Goal: Information Seeking & Learning: Learn about a topic

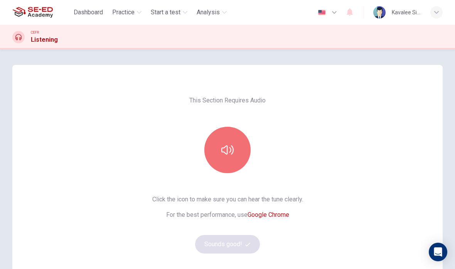
click at [233, 150] on icon "button" at bounding box center [228, 149] width 12 height 9
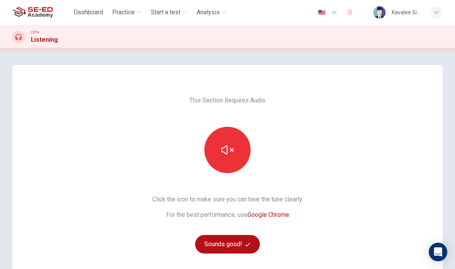
scroll to position [35, 0]
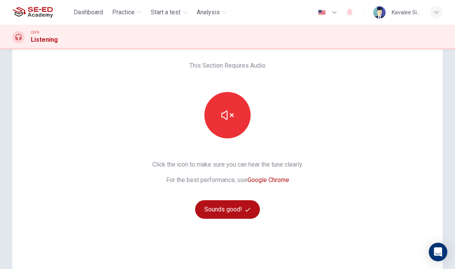
click at [243, 205] on button "Sounds good!" at bounding box center [227, 209] width 65 height 19
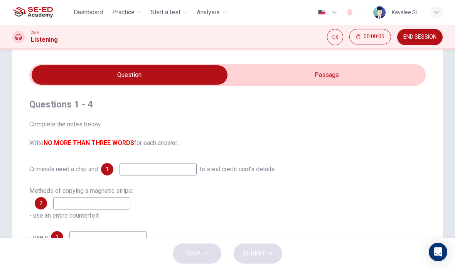
scroll to position [17, 0]
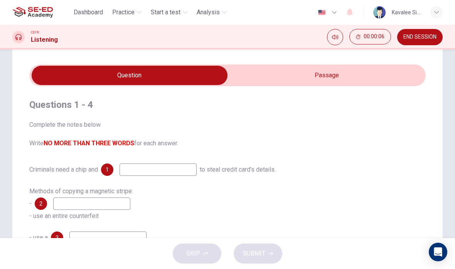
click at [342, 76] on input "checkbox" at bounding box center [129, 75] width 595 height 19
checkbox input "true"
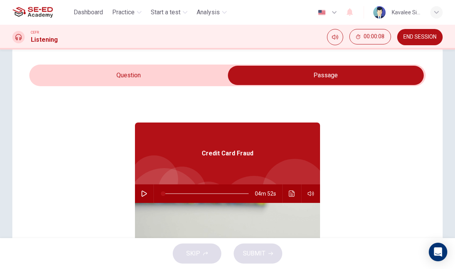
click at [145, 193] on icon "button" at bounding box center [144, 193] width 6 height 6
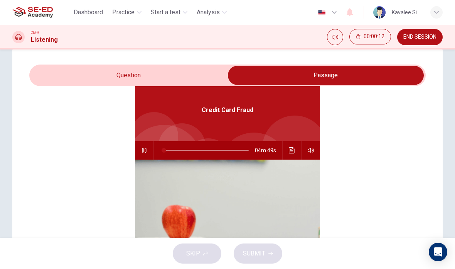
scroll to position [43, 0]
click at [291, 153] on icon "Click to see the audio transcription" at bounding box center [292, 150] width 6 height 6
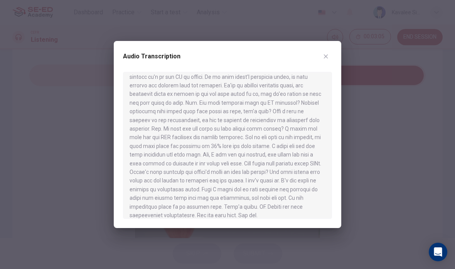
scroll to position [308, 0]
click at [331, 53] on button "button" at bounding box center [326, 56] width 12 height 12
type input "61"
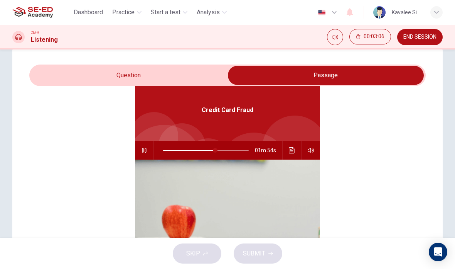
click at [151, 75] on input "checkbox" at bounding box center [326, 75] width 595 height 19
checkbox input "false"
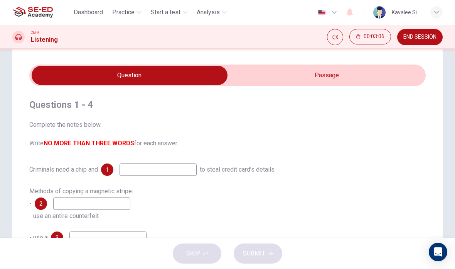
scroll to position [0, 0]
type input "62"
click at [356, 74] on input "checkbox" at bounding box center [129, 75] width 595 height 19
checkbox input "true"
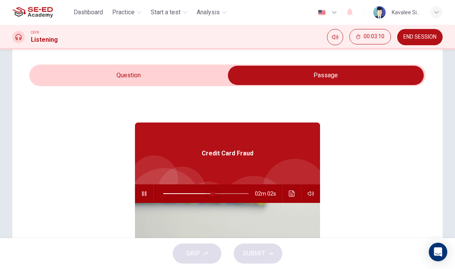
type input "0"
click at [183, 72] on input "checkbox" at bounding box center [326, 75] width 595 height 19
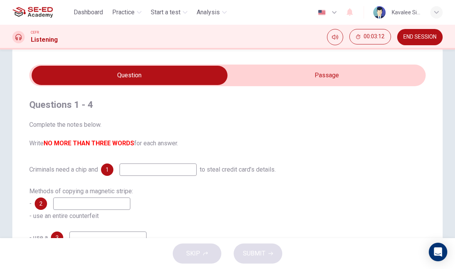
click at [326, 80] on input "checkbox" at bounding box center [129, 75] width 595 height 19
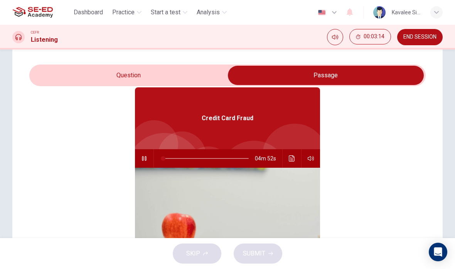
scroll to position [37, 0]
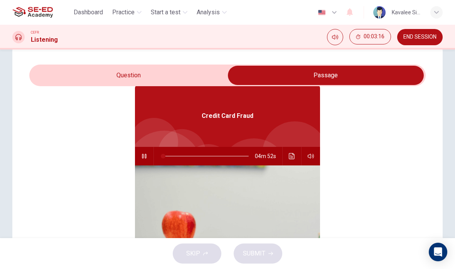
click at [145, 159] on button "button" at bounding box center [144, 156] width 12 height 19
click at [149, 157] on button "button" at bounding box center [144, 156] width 12 height 19
click at [182, 77] on input "checkbox" at bounding box center [326, 75] width 595 height 19
checkbox input "false"
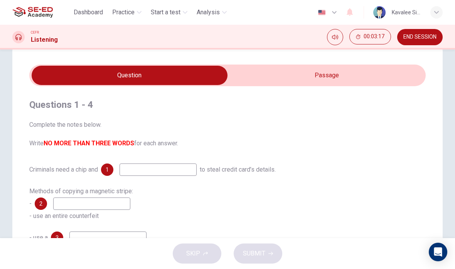
scroll to position [0, 0]
click at [179, 166] on input at bounding box center [158, 169] width 77 height 12
type input "3"
click at [335, 78] on input "checkbox" at bounding box center [129, 75] width 595 height 19
checkbox input "true"
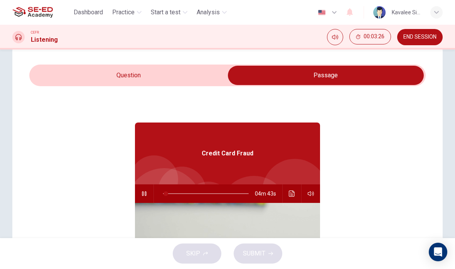
click at [295, 196] on icon "Click to see the audio transcription" at bounding box center [292, 193] width 6 height 6
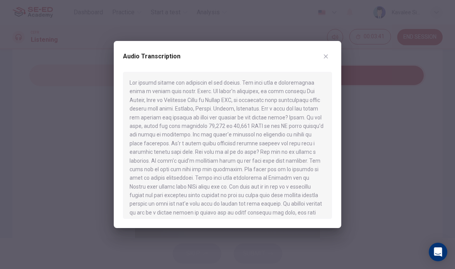
click at [331, 56] on button "button" at bounding box center [326, 56] width 12 height 12
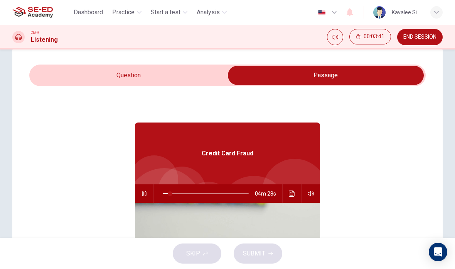
type input "9"
click at [88, 78] on input "checkbox" at bounding box center [326, 75] width 595 height 19
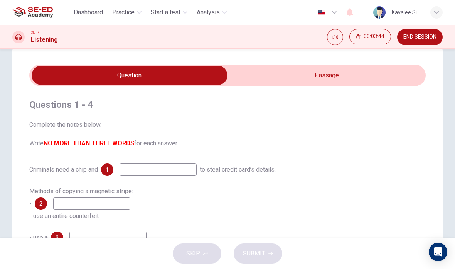
click at [353, 79] on input "checkbox" at bounding box center [129, 75] width 595 height 19
checkbox input "true"
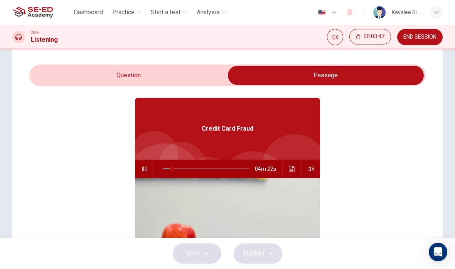
scroll to position [25, 0]
type input "11"
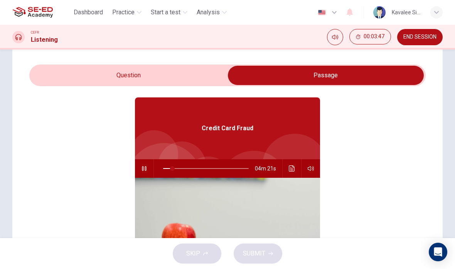
click at [179, 75] on input "checkbox" at bounding box center [326, 75] width 595 height 19
checkbox input "false"
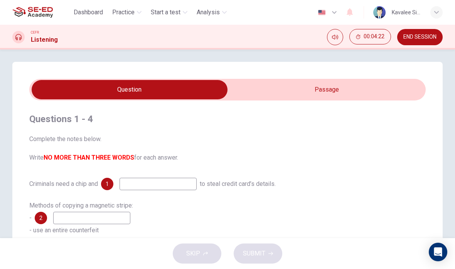
scroll to position [3, 0]
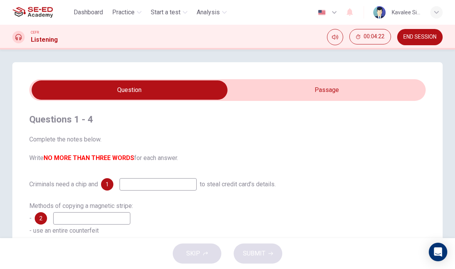
type input "23"
click at [333, 87] on input "checkbox" at bounding box center [129, 89] width 595 height 19
checkbox input "true"
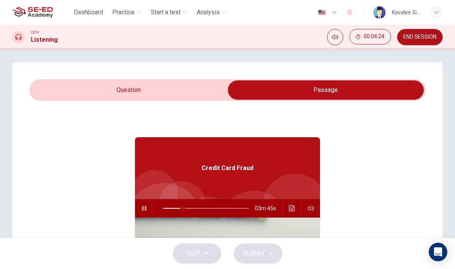
click at [145, 205] on button "button" at bounding box center [144, 208] width 12 height 19
click at [291, 210] on icon "Click to see the audio transcription" at bounding box center [292, 208] width 6 height 6
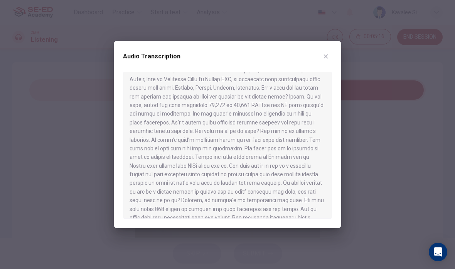
scroll to position [20, 0]
click at [322, 63] on div "Audio Transcription" at bounding box center [227, 61] width 209 height 22
click at [331, 54] on button "button" at bounding box center [326, 56] width 12 height 12
type input "23"
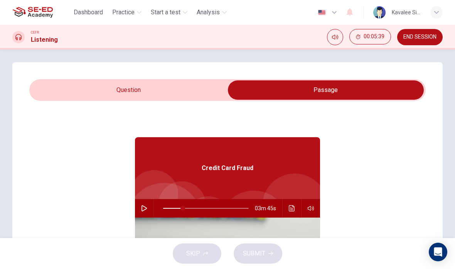
click at [86, 94] on input "checkbox" at bounding box center [326, 89] width 595 height 19
checkbox input "false"
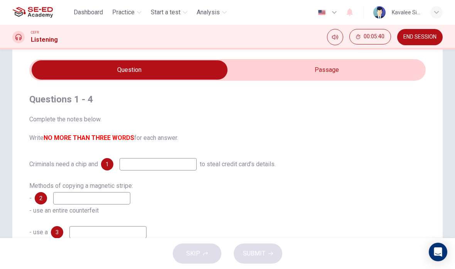
scroll to position [24, 0]
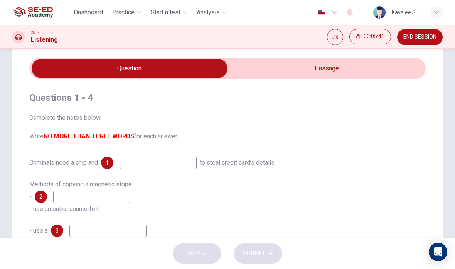
click at [183, 164] on input at bounding box center [158, 162] width 77 height 12
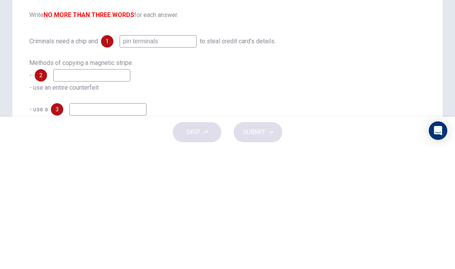
type input "pin terminals"
click at [360, 156] on div "Criminals need a chip and 1 pin terminals to steal credit card’s details." at bounding box center [227, 162] width 397 height 12
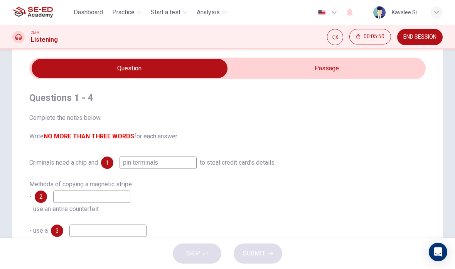
click at [350, 66] on input "checkbox" at bounding box center [129, 68] width 595 height 19
checkbox input "true"
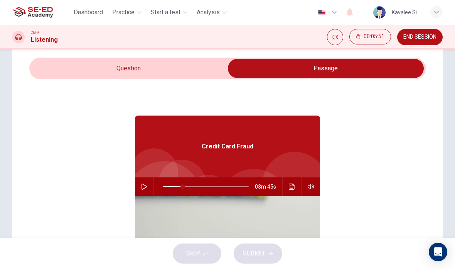
click at [289, 184] on icon "Click to see the audio transcription" at bounding box center [292, 186] width 6 height 6
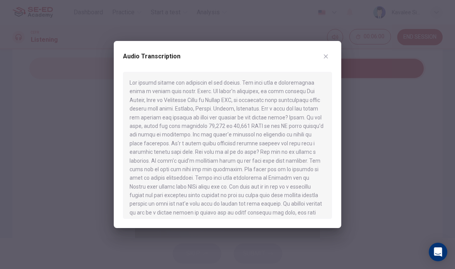
click at [367, 117] on div at bounding box center [227, 134] width 455 height 269
type input "23"
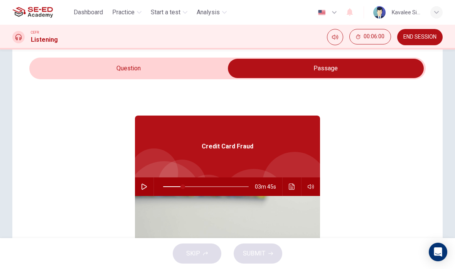
click at [364, 117] on div "Credit Card Fraud 03m 45s" at bounding box center [227, 228] width 397 height 298
click at [57, 66] on input "checkbox" at bounding box center [326, 68] width 595 height 19
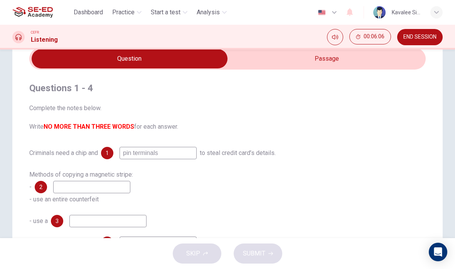
scroll to position [33, 0]
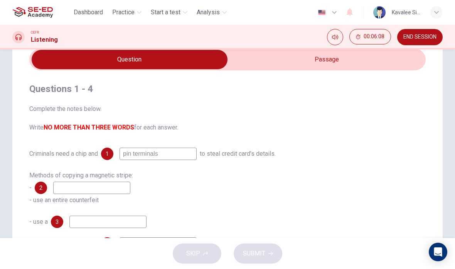
click at [362, 62] on input "checkbox" at bounding box center [129, 59] width 595 height 19
checkbox input "true"
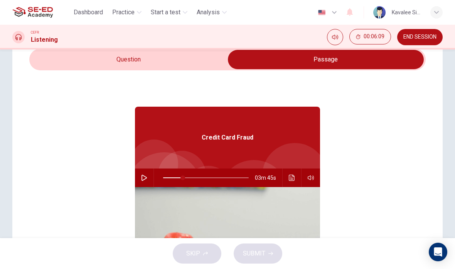
click at [294, 176] on icon "Click to see the audio transcription" at bounding box center [292, 177] width 6 height 6
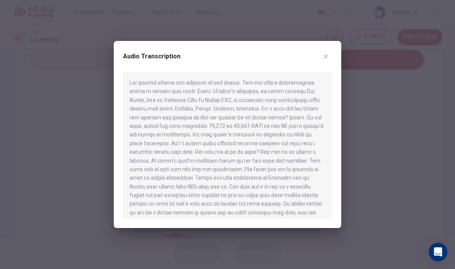
click at [375, 103] on div at bounding box center [227, 134] width 455 height 269
type input "23"
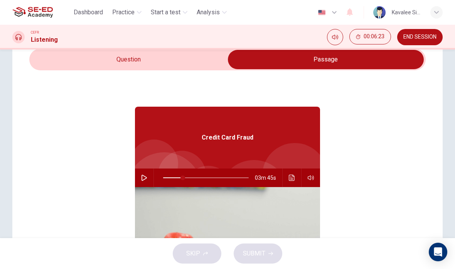
click at [99, 50] on input "checkbox" at bounding box center [326, 59] width 595 height 19
checkbox input "false"
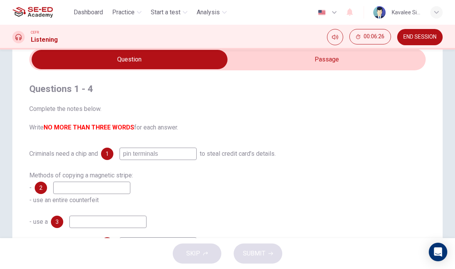
click at [64, 189] on input at bounding box center [91, 187] width 77 height 12
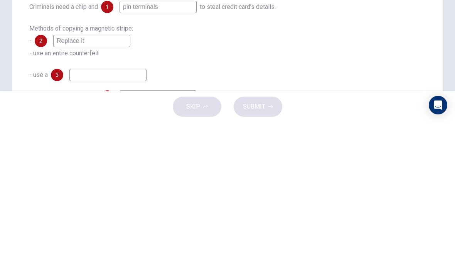
type input "Replace it"
click at [360, 169] on div "Methods of copying a magnetic stripe: - 2 Replace it - use an entire counterfeit" at bounding box center [227, 187] width 397 height 37
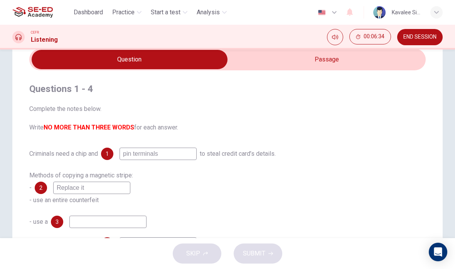
click at [368, 60] on input "checkbox" at bounding box center [129, 59] width 595 height 19
checkbox input "true"
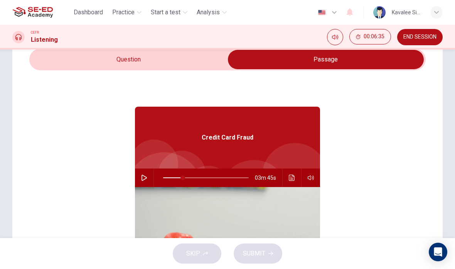
click at [290, 180] on icon "Click to see the audio transcription" at bounding box center [292, 177] width 6 height 6
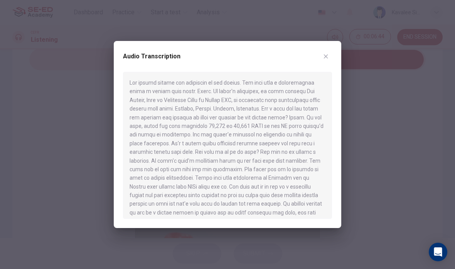
click at [371, 107] on div at bounding box center [227, 134] width 455 height 269
type input "23"
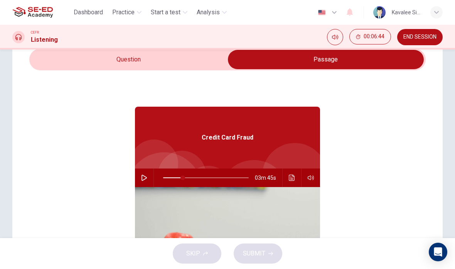
click at [104, 61] on input "checkbox" at bounding box center [326, 59] width 595 height 19
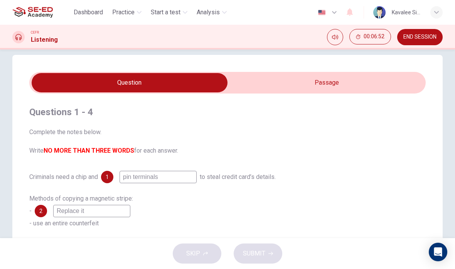
scroll to position [10, 0]
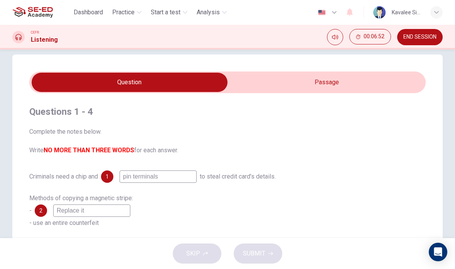
click at [357, 83] on input "checkbox" at bounding box center [129, 82] width 595 height 19
checkbox input "true"
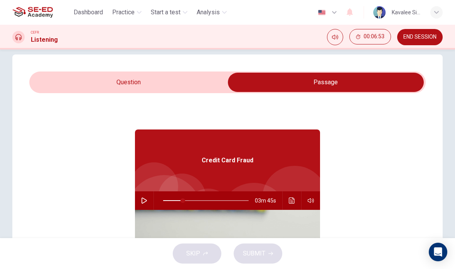
click at [292, 199] on icon "Click to see the audio transcription" at bounding box center [292, 200] width 6 height 6
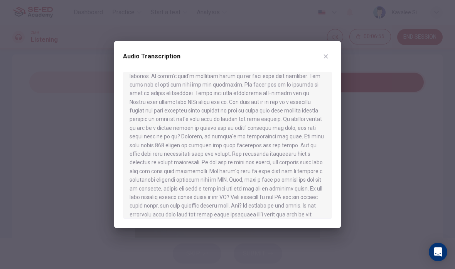
scroll to position [89, 0]
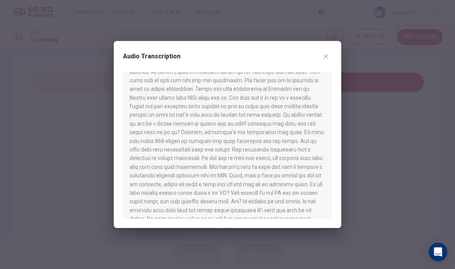
click at [331, 46] on div "Audio Transcription" at bounding box center [228, 134] width 228 height 187
click at [332, 48] on div "Audio Transcription" at bounding box center [228, 134] width 228 height 187
click at [331, 55] on button "button" at bounding box center [326, 56] width 12 height 12
type input "23"
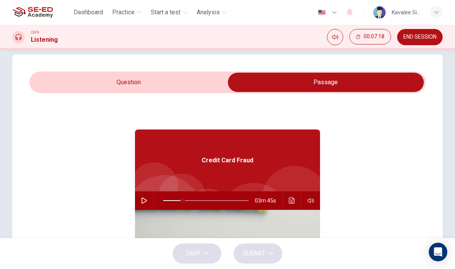
click at [61, 90] on input "checkbox" at bounding box center [326, 82] width 595 height 19
checkbox input "false"
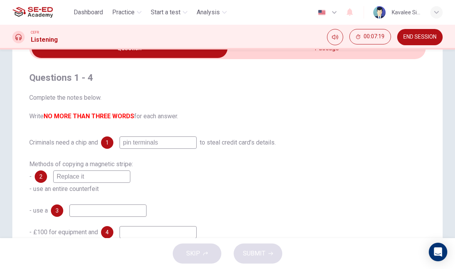
scroll to position [63, 0]
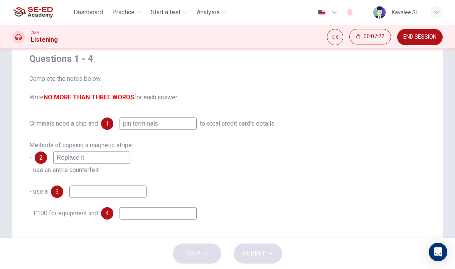
click at [101, 198] on input at bounding box center [107, 191] width 77 height 12
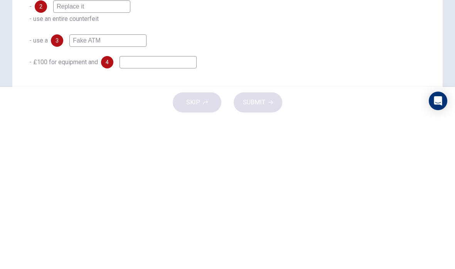
type input "Fake ATM"
click at [331, 117] on div "Criminals need a chip and 1 pin terminals to steal credit card’s details. Metho…" at bounding box center [227, 168] width 397 height 102
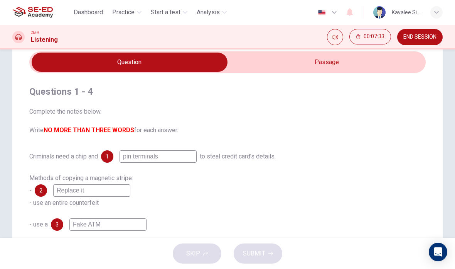
scroll to position [30, 0]
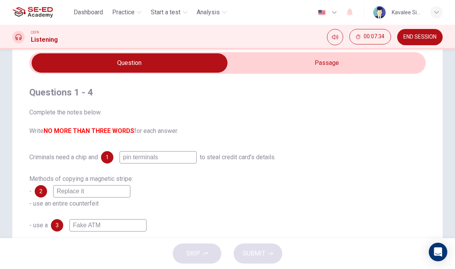
click at [348, 60] on input "checkbox" at bounding box center [129, 62] width 595 height 19
checkbox input "true"
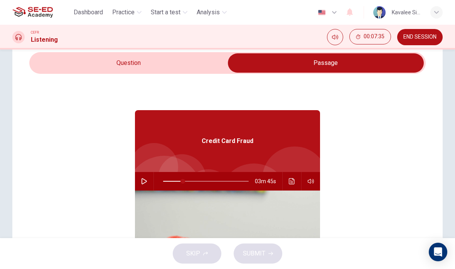
click at [292, 180] on icon "Click to see the audio transcription" at bounding box center [292, 181] width 6 height 6
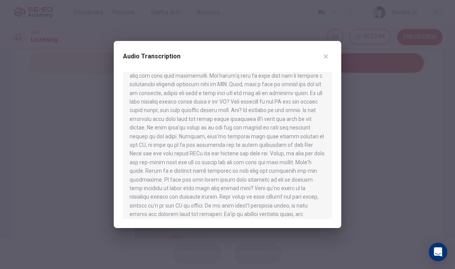
scroll to position [174, 0]
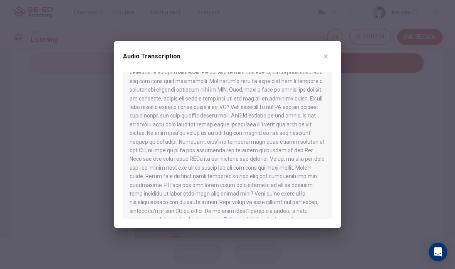
click at [331, 55] on button "button" at bounding box center [326, 56] width 12 height 12
type input "23"
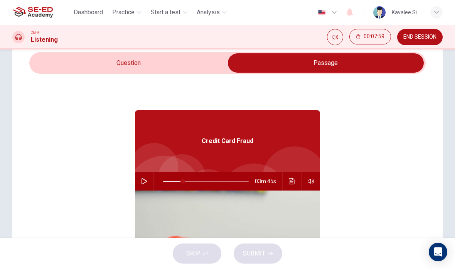
click at [194, 62] on input "checkbox" at bounding box center [326, 62] width 595 height 19
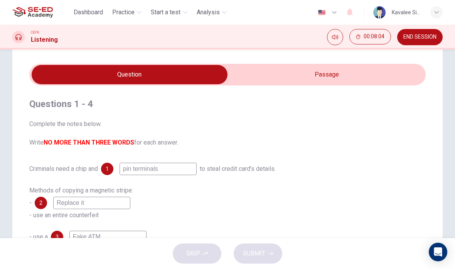
scroll to position [17, 0]
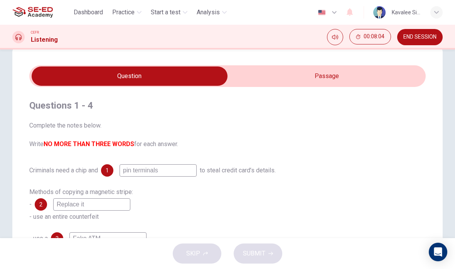
click at [345, 79] on input "checkbox" at bounding box center [129, 75] width 595 height 19
checkbox input "true"
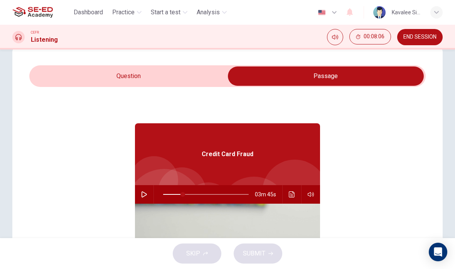
click at [145, 194] on icon "button" at bounding box center [144, 194] width 6 height 6
click at [293, 189] on button "Click to see the audio transcription" at bounding box center [292, 194] width 12 height 19
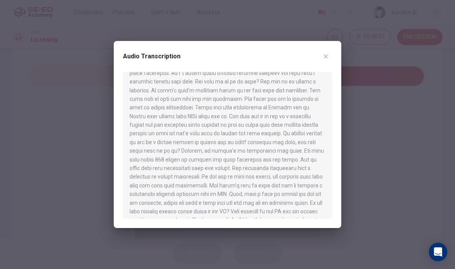
scroll to position [71, 0]
click at [332, 55] on button "button" at bounding box center [326, 56] width 12 height 12
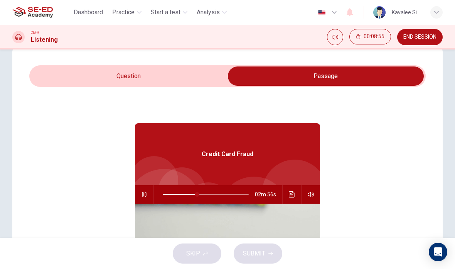
type input "40"
click at [196, 67] on input "checkbox" at bounding box center [326, 75] width 595 height 19
checkbox input "false"
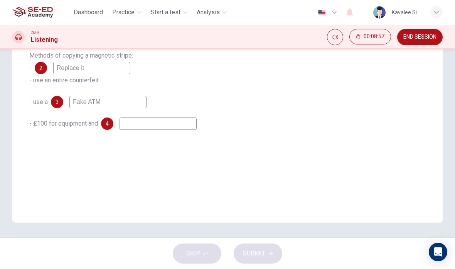
scroll to position [153, 0]
click at [175, 126] on input at bounding box center [158, 123] width 77 height 12
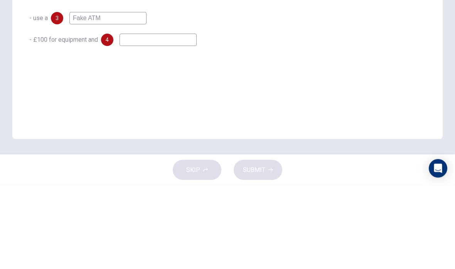
click at [160, 117] on input at bounding box center [158, 123] width 77 height 12
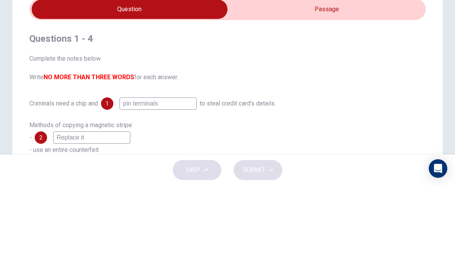
type input "42"
click at [351, 83] on input "checkbox" at bounding box center [129, 92] width 595 height 19
checkbox input "true"
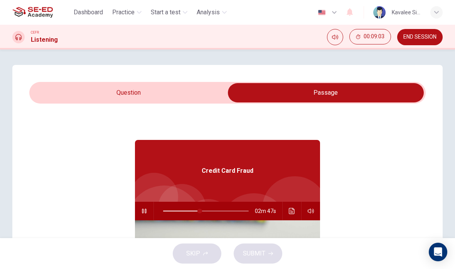
click at [292, 210] on icon "Click to see the audio transcription" at bounding box center [292, 211] width 6 height 6
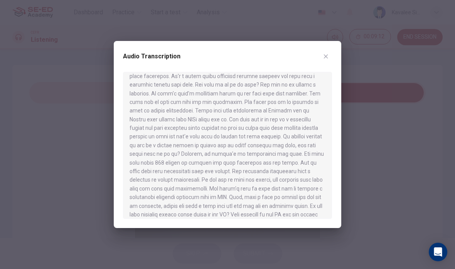
scroll to position [68, 0]
click at [372, 130] on div at bounding box center [227, 134] width 455 height 269
type input "47"
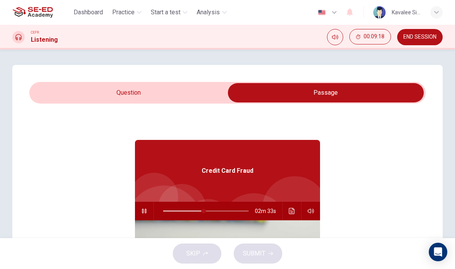
click at [68, 91] on input "checkbox" at bounding box center [326, 92] width 595 height 19
checkbox input "false"
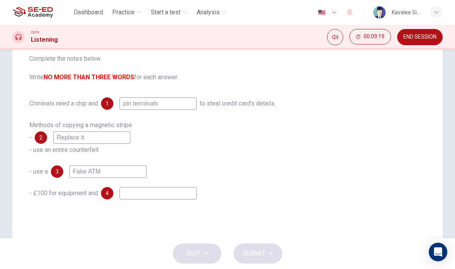
scroll to position [83, 0]
click at [167, 196] on input at bounding box center [158, 193] width 77 height 12
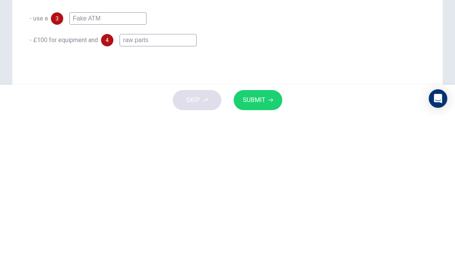
type input "raw parts"
click at [343, 187] on div "- £100 for equipment and 4 raw parts" at bounding box center [227, 193] width 397 height 12
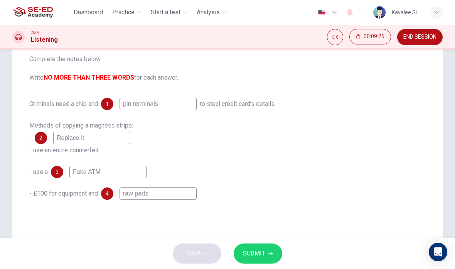
click at [262, 254] on span "SUBMIT" at bounding box center [254, 253] width 22 height 11
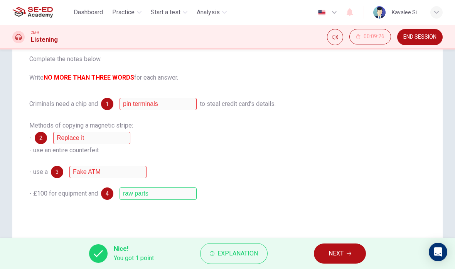
click at [350, 245] on button "NEXT" at bounding box center [340, 253] width 52 height 20
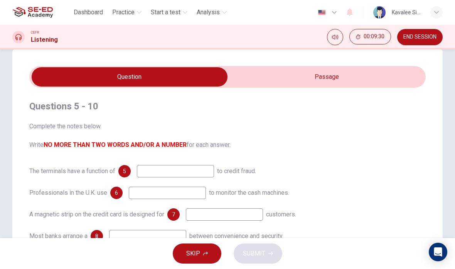
scroll to position [15, 0]
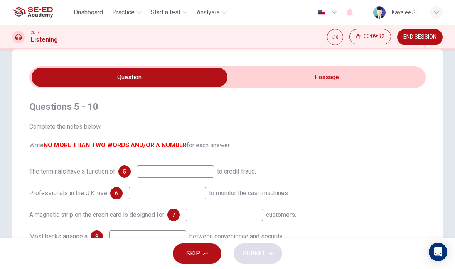
type input "56"
click at [351, 72] on input "checkbox" at bounding box center [129, 77] width 595 height 19
checkbox input "true"
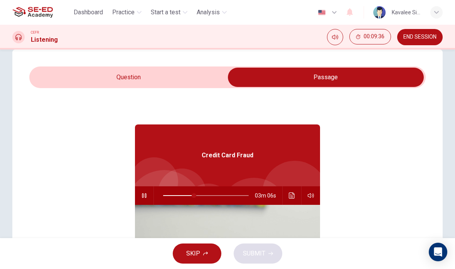
type input "36"
click at [196, 68] on input "checkbox" at bounding box center [326, 77] width 595 height 19
checkbox input "false"
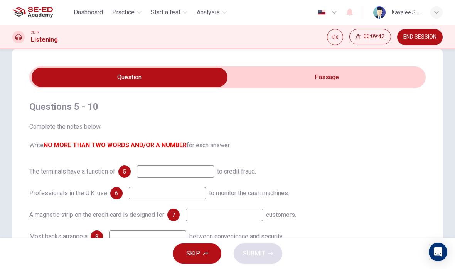
type input "39"
click at [331, 74] on input "checkbox" at bounding box center [129, 77] width 595 height 19
checkbox input "true"
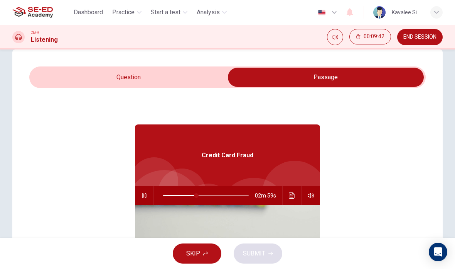
click at [144, 198] on icon "button" at bounding box center [144, 195] width 6 height 6
click at [293, 198] on icon "Click to see the audio transcription" at bounding box center [292, 195] width 6 height 6
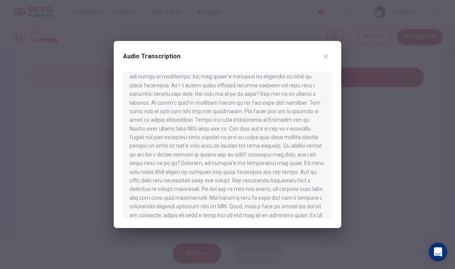
scroll to position [59, 0]
click at [361, 147] on div at bounding box center [227, 134] width 455 height 269
type input "39"
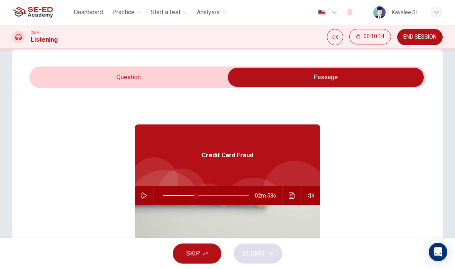
click at [192, 78] on input "checkbox" at bounding box center [326, 77] width 595 height 19
checkbox input "false"
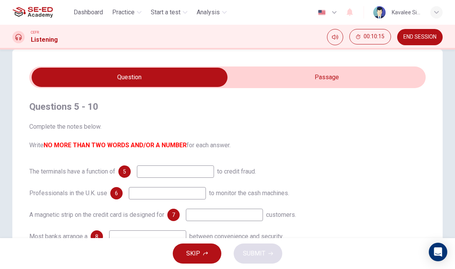
click at [192, 172] on input at bounding box center [175, 171] width 77 height 12
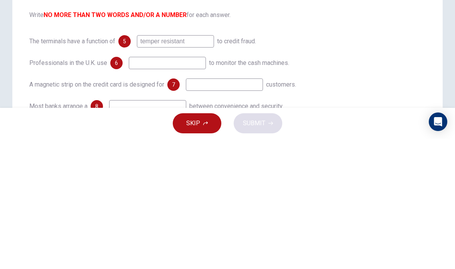
type input "temper resistant"
click at [170, 165] on input "temper resistant" at bounding box center [175, 171] width 77 height 12
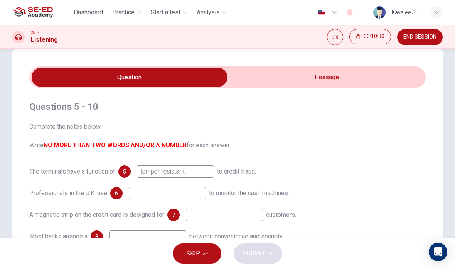
click at [328, 72] on input "checkbox" at bounding box center [129, 77] width 595 height 19
checkbox input "true"
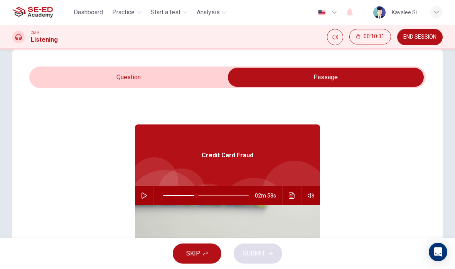
click at [291, 193] on icon "Click to see the audio transcription" at bounding box center [292, 195] width 6 height 6
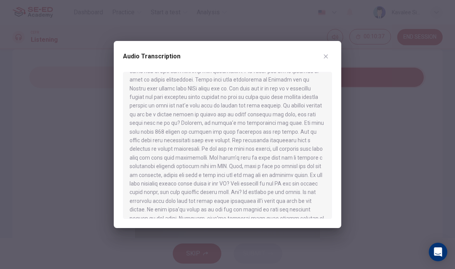
scroll to position [98, 0]
click at [375, 166] on div at bounding box center [227, 134] width 455 height 269
type input "39"
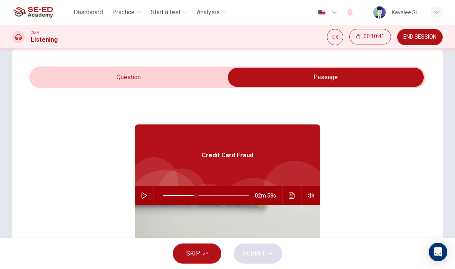
click at [329, 57] on div "Questions 5 - 10 Complete the notes below. Write NO MORE THAN TWO WORDS AND/OR …" at bounding box center [227, 204] width 431 height 310
click at [105, 76] on input "checkbox" at bounding box center [326, 77] width 595 height 19
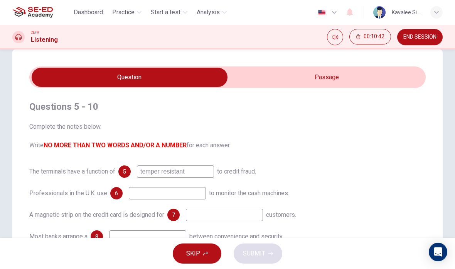
click at [342, 76] on input "checkbox" at bounding box center [129, 77] width 595 height 19
checkbox input "true"
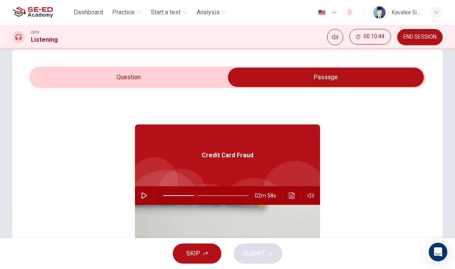
click at [144, 191] on button "button" at bounding box center [144, 195] width 12 height 19
type input "39"
click at [101, 85] on input "checkbox" at bounding box center [326, 77] width 595 height 19
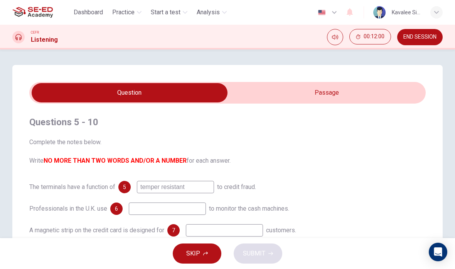
scroll to position [0, 0]
click at [338, 87] on input "checkbox" at bounding box center [129, 92] width 595 height 19
checkbox input "true"
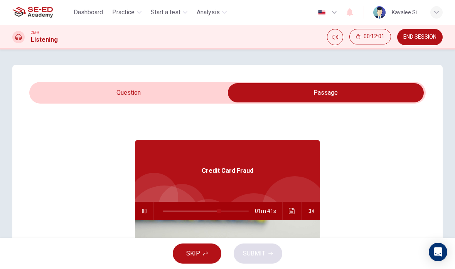
click at [147, 214] on button "button" at bounding box center [144, 210] width 12 height 19
click at [294, 213] on icon "Click to see the audio transcription" at bounding box center [292, 211] width 6 height 6
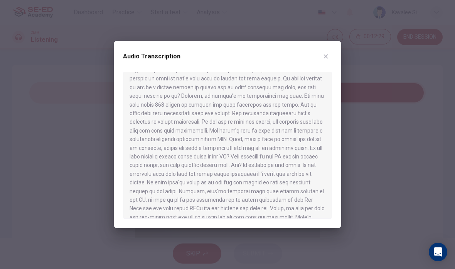
scroll to position [114, 0]
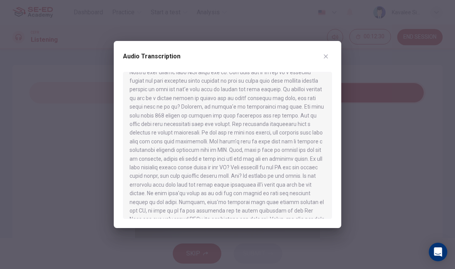
click at [331, 55] on button "button" at bounding box center [326, 56] width 12 height 12
type input "65"
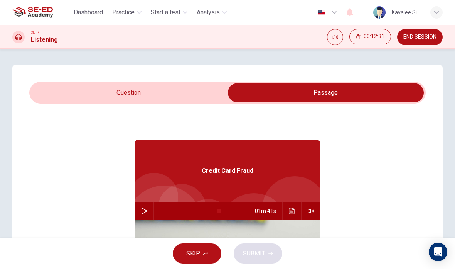
click at [207, 97] on input "checkbox" at bounding box center [326, 92] width 595 height 19
checkbox input "false"
type input "65"
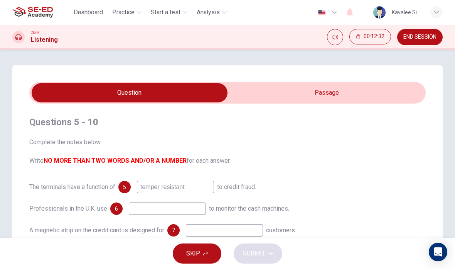
click at [299, 85] on input "checkbox" at bounding box center [129, 92] width 595 height 19
checkbox input "true"
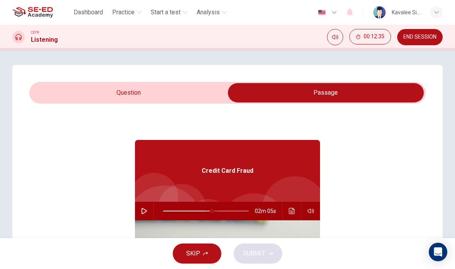
click at [210, 208] on span at bounding box center [212, 210] width 5 height 5
click at [141, 213] on icon "button" at bounding box center [144, 211] width 6 height 6
click at [286, 208] on button "Click to see the audio transcription" at bounding box center [292, 210] width 12 height 19
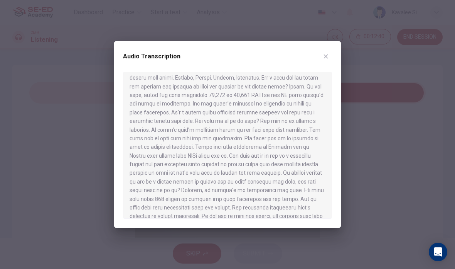
scroll to position [37, 0]
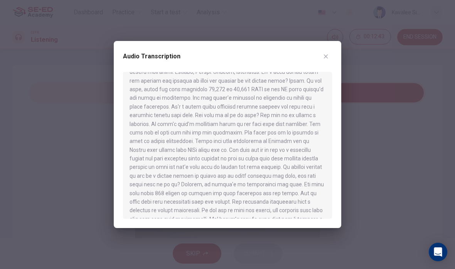
click at [329, 55] on icon "button" at bounding box center [326, 56] width 6 height 6
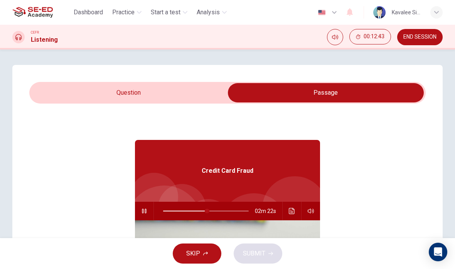
click at [143, 213] on icon "button" at bounding box center [144, 210] width 4 height 5
click at [291, 211] on icon "Click to see the audio transcription" at bounding box center [292, 211] width 6 height 6
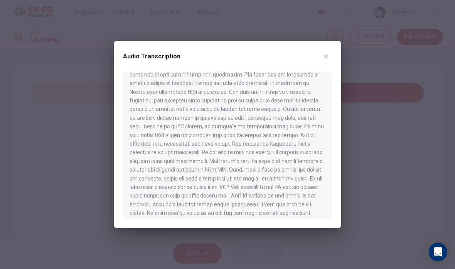
scroll to position [96, 0]
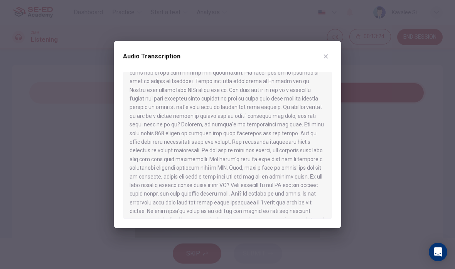
click at [328, 55] on icon "button" at bounding box center [326, 56] width 4 height 4
type input "51"
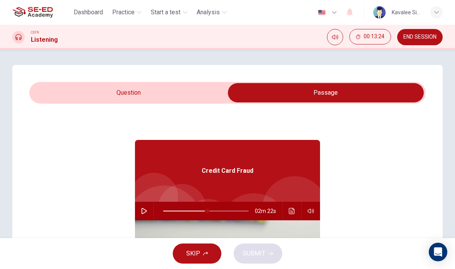
click at [160, 85] on input "checkbox" at bounding box center [326, 92] width 595 height 19
checkbox input "false"
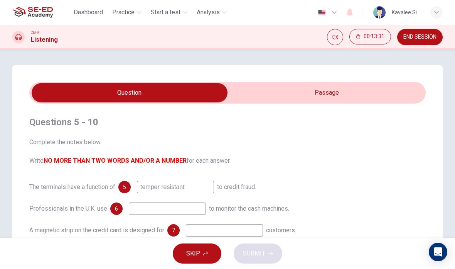
click at [189, 208] on input at bounding box center [167, 208] width 77 height 12
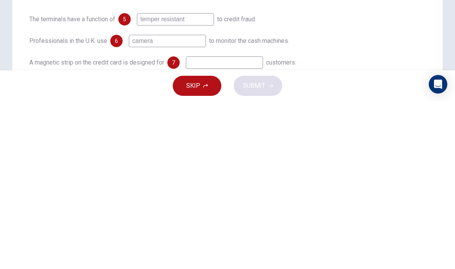
type input "camera"
click at [350, 181] on div "The terminals have a function of 5 temper resistant to credit fraud. Profession…" at bounding box center [227, 241] width 397 height 120
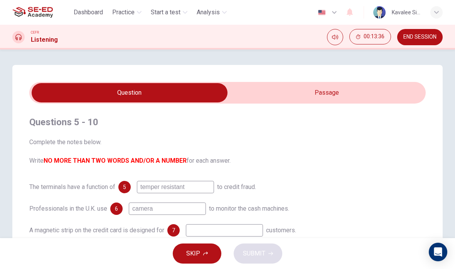
click at [362, 92] on input "checkbox" at bounding box center [129, 92] width 595 height 19
checkbox input "true"
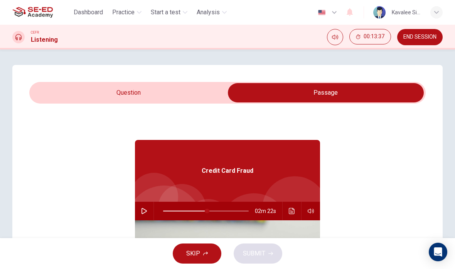
click at [293, 210] on icon "Click to see the audio transcription" at bounding box center [292, 211] width 6 height 6
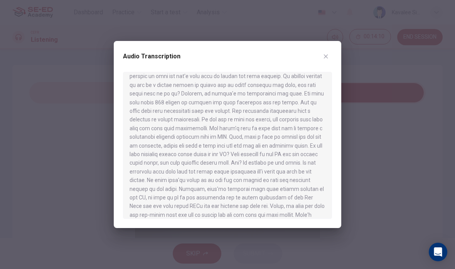
scroll to position [131, 0]
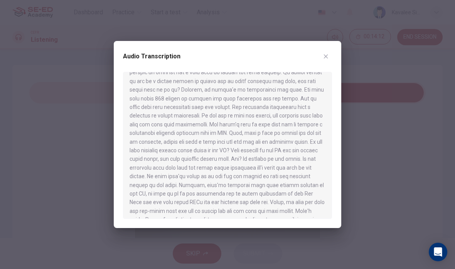
click at [330, 52] on button "button" at bounding box center [326, 56] width 12 height 12
type input "51"
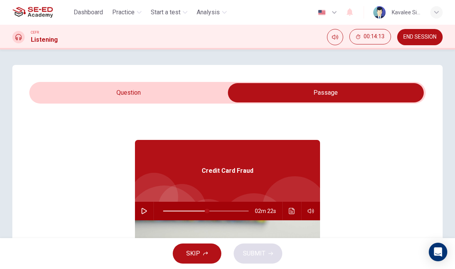
click at [73, 93] on input "checkbox" at bounding box center [326, 92] width 595 height 19
checkbox input "false"
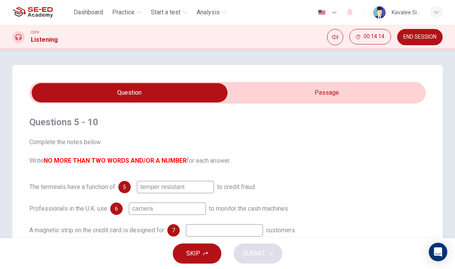
click at [161, 204] on input "camera" at bounding box center [167, 208] width 77 height 12
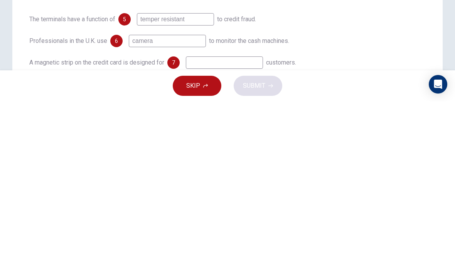
click at [196, 202] on input "camera" at bounding box center [167, 208] width 77 height 12
type input "c"
type input "radar"
click at [230, 224] on input at bounding box center [224, 230] width 77 height 12
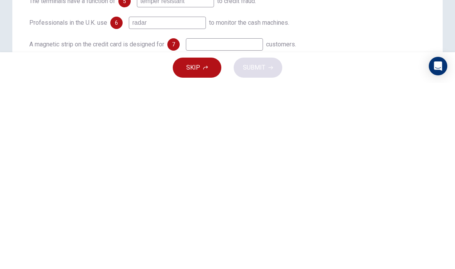
click at [338, 181] on div "The terminals have a function of 5 temper resistant to credit fraud. Profession…" at bounding box center [227, 241] width 397 height 120
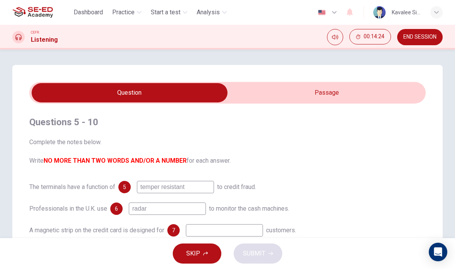
click at [351, 93] on input "checkbox" at bounding box center [129, 92] width 595 height 19
checkbox input "true"
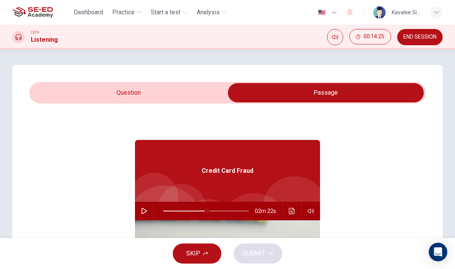
click at [291, 209] on icon "Click to see the audio transcription" at bounding box center [292, 211] width 6 height 6
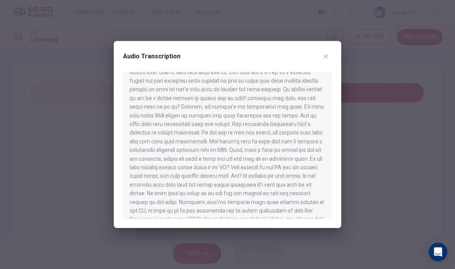
scroll to position [115, 0]
click at [328, 54] on icon "button" at bounding box center [326, 56] width 6 height 6
type input "51"
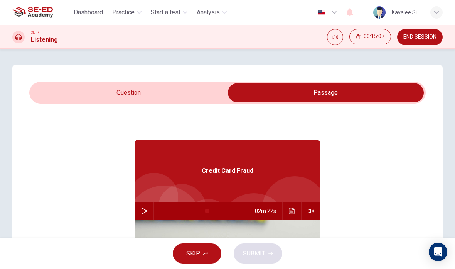
click at [156, 96] on input "checkbox" at bounding box center [326, 92] width 595 height 19
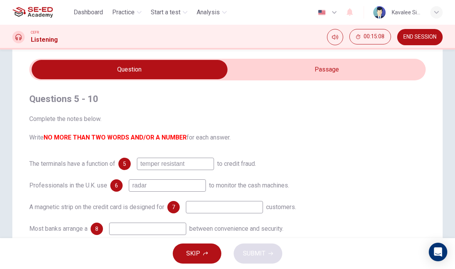
scroll to position [24, 0]
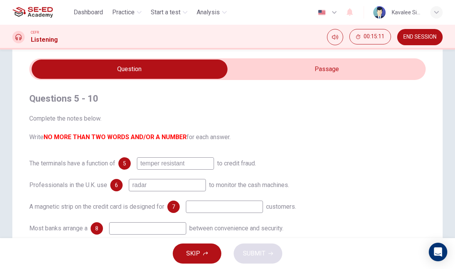
click at [254, 60] on input "checkbox" at bounding box center [129, 68] width 595 height 19
checkbox input "true"
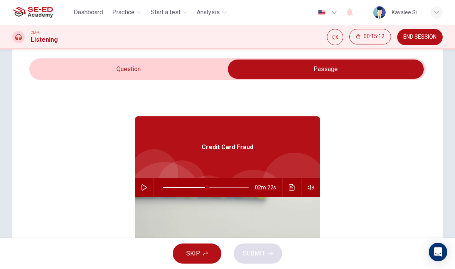
click at [294, 188] on icon "Click to see the audio transcription" at bounding box center [292, 187] width 6 height 6
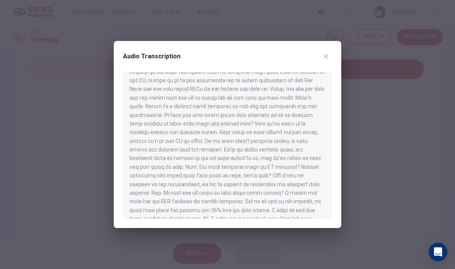
scroll to position [243, 0]
click at [330, 56] on button "button" at bounding box center [326, 56] width 12 height 12
type input "51"
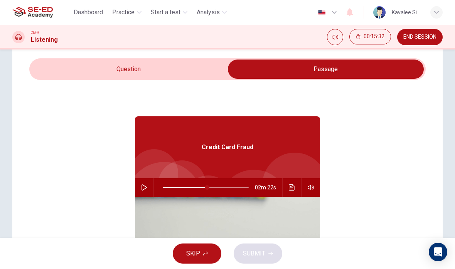
click at [63, 70] on input "checkbox" at bounding box center [326, 68] width 595 height 19
checkbox input "false"
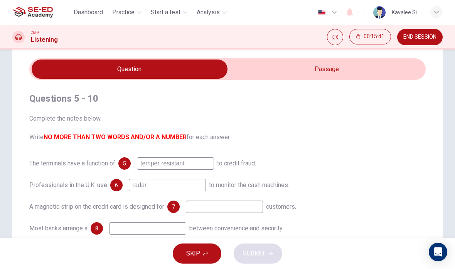
click at [252, 207] on input at bounding box center [224, 206] width 77 height 12
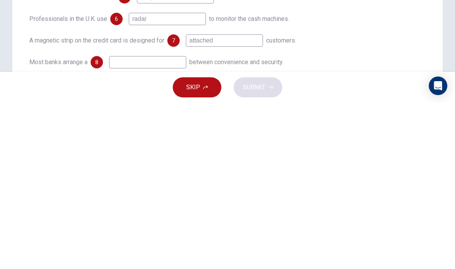
type input "attached"
click at [355, 200] on div "A magnetic strip on the credit card is designed for 7 attached customers." at bounding box center [227, 206] width 397 height 12
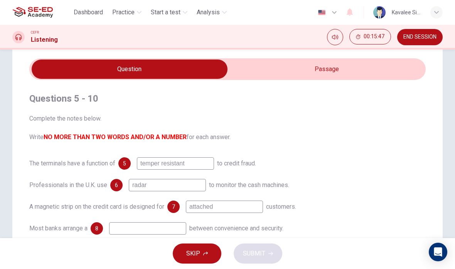
click at [340, 70] on input "checkbox" at bounding box center [129, 68] width 595 height 19
checkbox input "true"
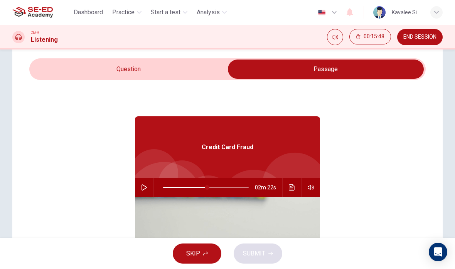
click at [293, 186] on icon "Click to see the audio transcription" at bounding box center [292, 187] width 6 height 6
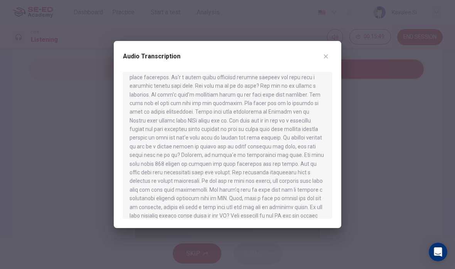
scroll to position [105, 0]
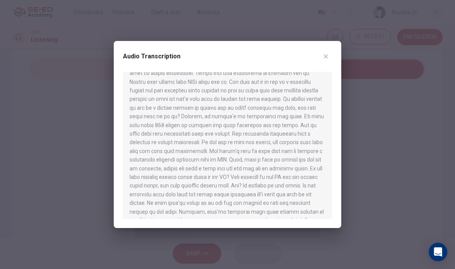
click at [81, 107] on div at bounding box center [227, 134] width 455 height 269
type input "51"
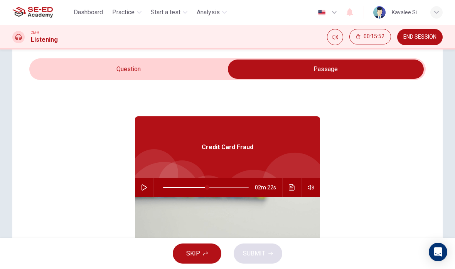
click at [190, 71] on input "checkbox" at bounding box center [326, 68] width 595 height 19
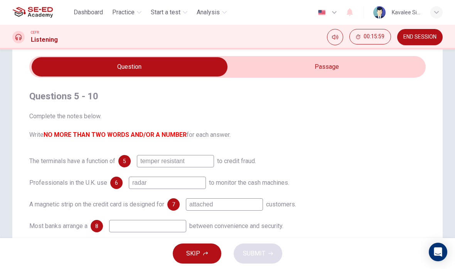
scroll to position [27, 0]
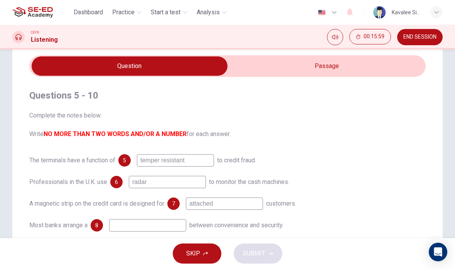
click at [285, 70] on input "checkbox" at bounding box center [129, 65] width 595 height 19
checkbox input "true"
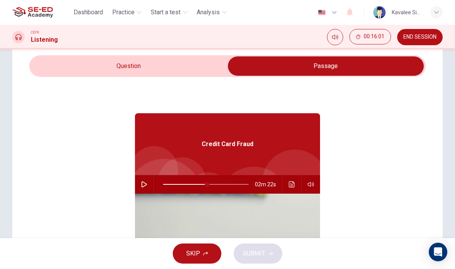
click at [291, 179] on button "Click to see the audio transcription" at bounding box center [292, 184] width 12 height 19
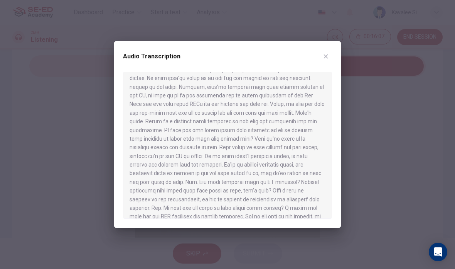
scroll to position [263, 0]
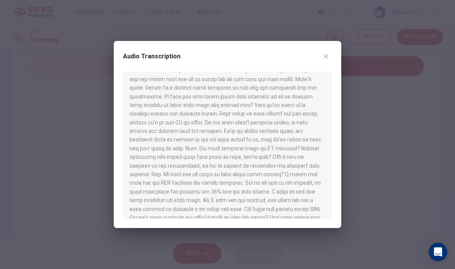
click at [330, 61] on button "button" at bounding box center [326, 56] width 12 height 12
type input "51"
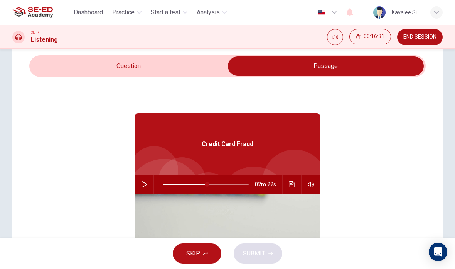
click at [184, 64] on input "checkbox" at bounding box center [326, 65] width 595 height 19
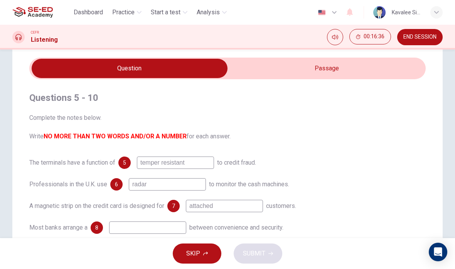
scroll to position [22, 0]
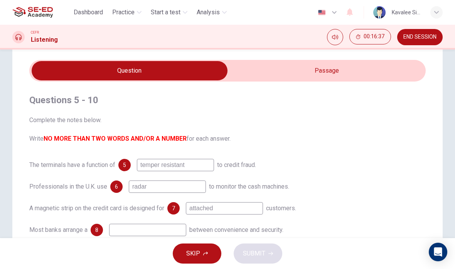
click at [334, 74] on input "checkbox" at bounding box center [129, 70] width 595 height 19
checkbox input "true"
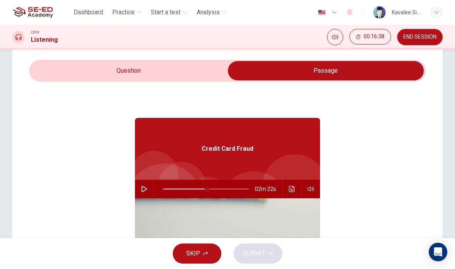
click at [294, 189] on icon "Click to see the audio transcription" at bounding box center [292, 189] width 6 height 6
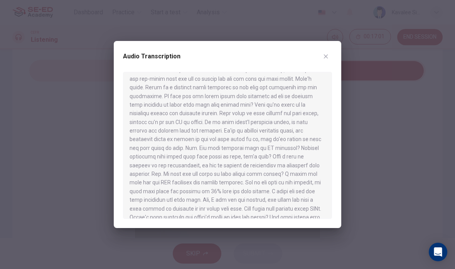
scroll to position [261, 0]
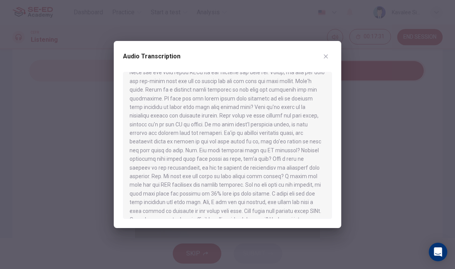
click at [327, 59] on icon "button" at bounding box center [326, 56] width 6 height 6
type input "51"
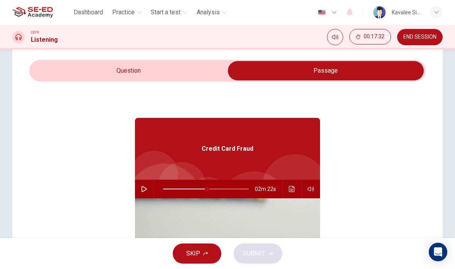
click at [187, 76] on input "checkbox" at bounding box center [326, 70] width 595 height 19
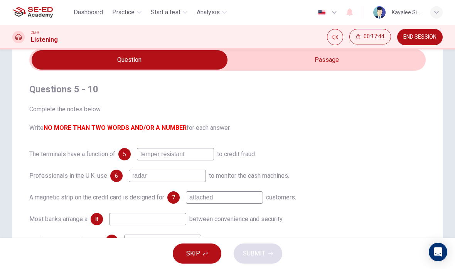
scroll to position [32, 0]
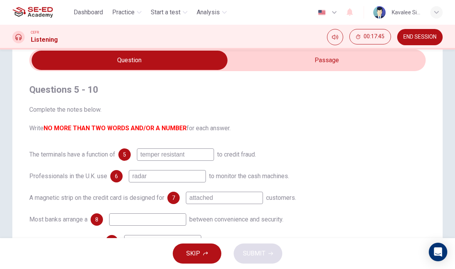
click at [331, 60] on input "checkbox" at bounding box center [129, 60] width 595 height 19
checkbox input "true"
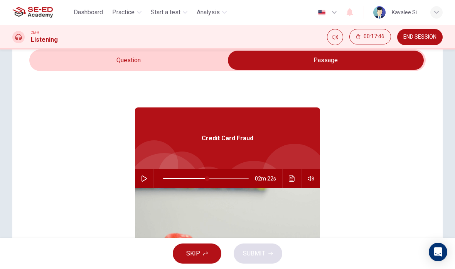
click at [150, 181] on button "button" at bounding box center [144, 178] width 12 height 19
click at [295, 179] on icon "Click to see the audio transcription" at bounding box center [292, 178] width 6 height 6
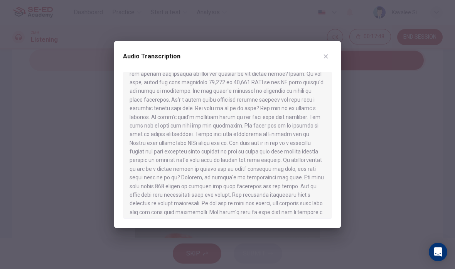
scroll to position [44, 0]
click at [372, 104] on div at bounding box center [227, 134] width 455 height 269
type input "53"
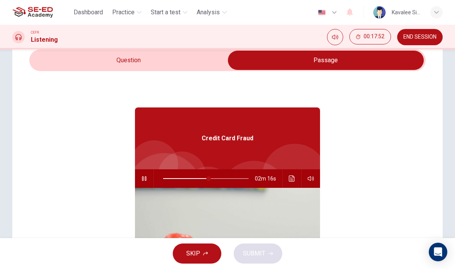
click at [181, 65] on input "checkbox" at bounding box center [326, 60] width 595 height 19
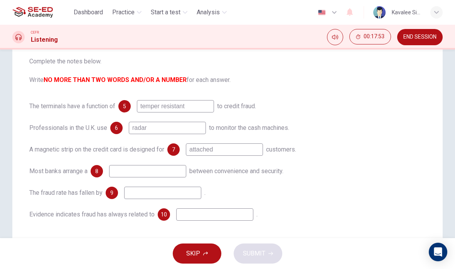
scroll to position [81, 0]
click at [376, 38] on span "00:19:08" at bounding box center [374, 37] width 21 height 6
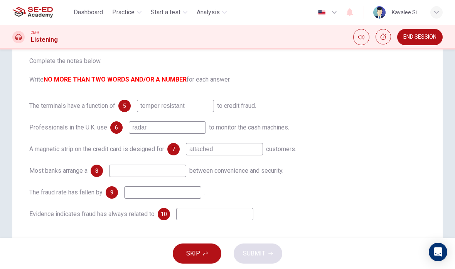
click at [384, 40] on button "Show" at bounding box center [383, 36] width 15 height 15
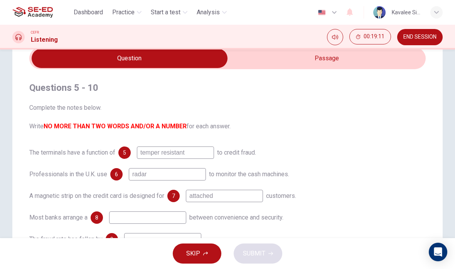
scroll to position [16, 0]
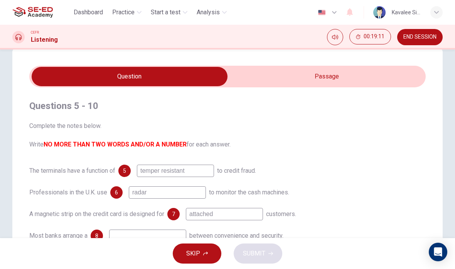
click at [347, 72] on input "checkbox" at bounding box center [129, 76] width 595 height 19
checkbox input "true"
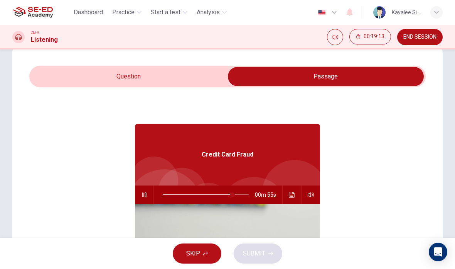
click at [147, 196] on icon "button" at bounding box center [144, 194] width 6 height 6
click at [294, 196] on icon "Click to see the audio transcription" at bounding box center [292, 194] width 6 height 6
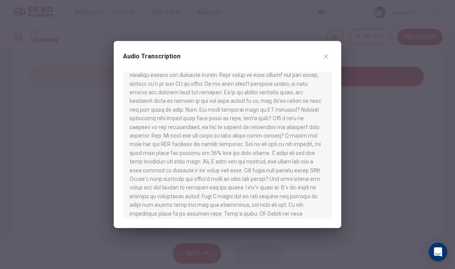
scroll to position [302, 0]
click at [328, 53] on icon "button" at bounding box center [326, 56] width 6 height 6
type input "81"
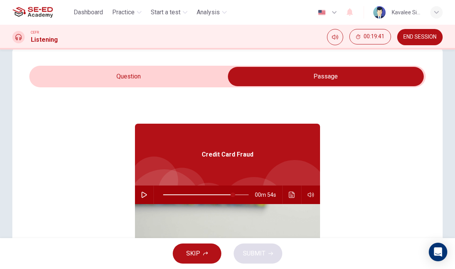
click at [170, 77] on input "checkbox" at bounding box center [326, 76] width 595 height 19
checkbox input "false"
type input "81"
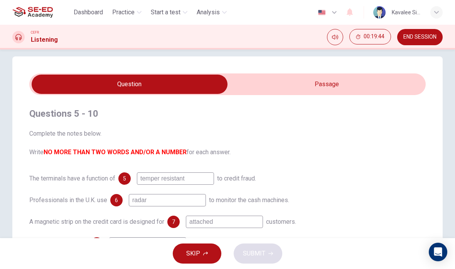
scroll to position [7, 0]
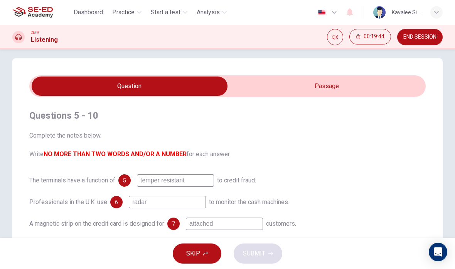
click at [330, 93] on input "checkbox" at bounding box center [129, 85] width 595 height 19
checkbox input "true"
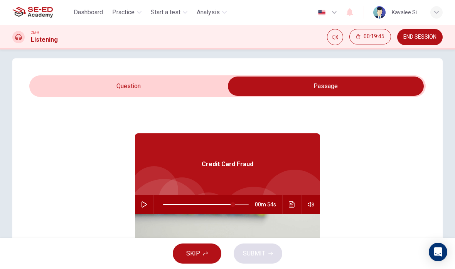
click at [293, 203] on icon "Click to see the audio transcription" at bounding box center [292, 204] width 6 height 6
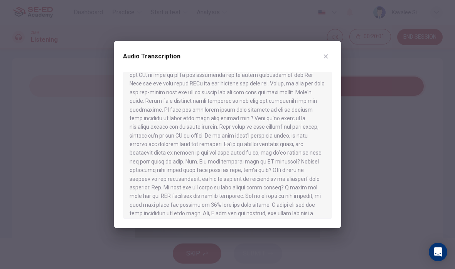
scroll to position [250, 0]
click at [332, 56] on button "button" at bounding box center [326, 56] width 12 height 12
type input "81"
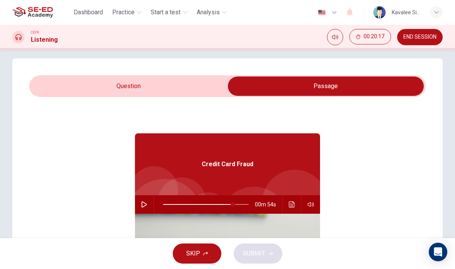
click at [171, 85] on input "checkbox" at bounding box center [326, 85] width 595 height 19
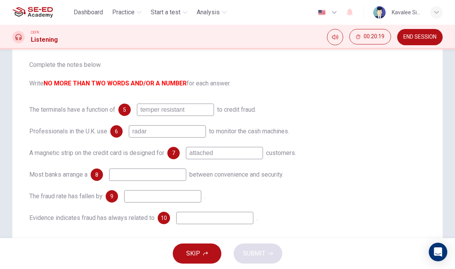
scroll to position [77, 0]
click at [163, 173] on input at bounding box center [147, 175] width 77 height 12
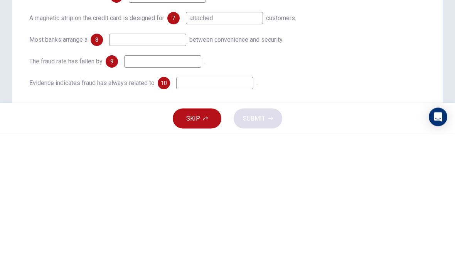
click at [338, 104] on div "The terminals have a function of 5 temper resistant to credit fraud. Profession…" at bounding box center [227, 164] width 397 height 120
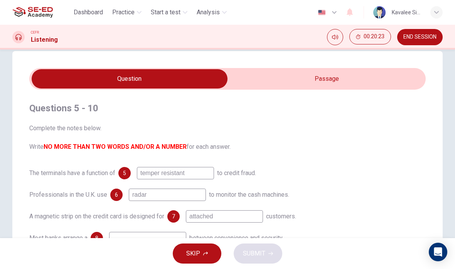
scroll to position [15, 0]
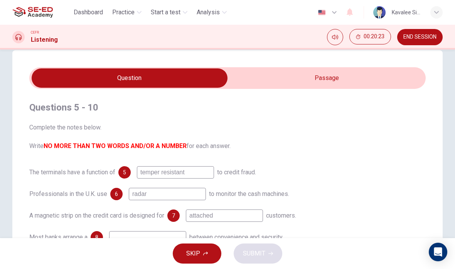
click at [335, 80] on input "checkbox" at bounding box center [129, 77] width 595 height 19
checkbox input "true"
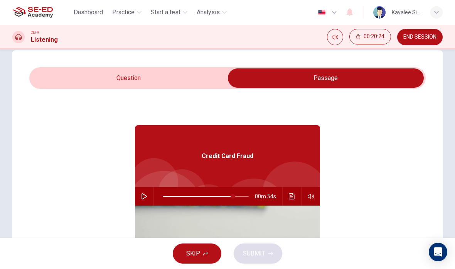
click at [289, 196] on icon "Click to see the audio transcription" at bounding box center [292, 196] width 6 height 6
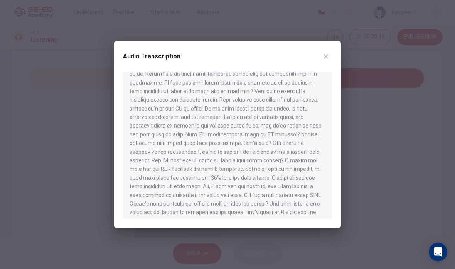
scroll to position [277, 0]
click at [329, 58] on icon "button" at bounding box center [326, 56] width 6 height 6
type input "81"
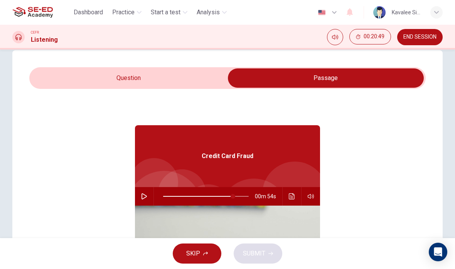
click at [152, 78] on input "checkbox" at bounding box center [326, 77] width 595 height 19
checkbox input "false"
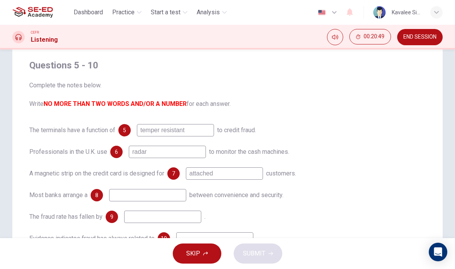
scroll to position [89, 0]
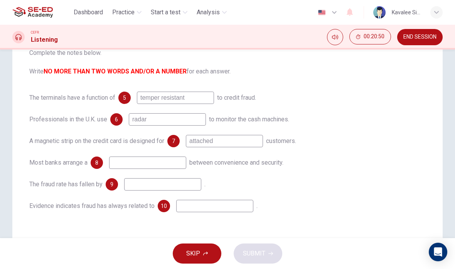
click at [154, 169] on input at bounding box center [147, 162] width 77 height 12
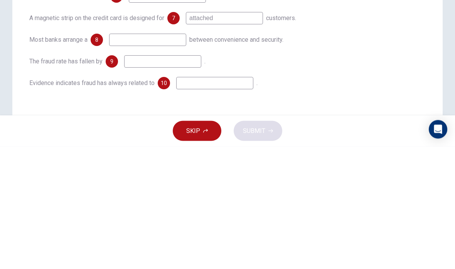
click at [158, 156] on input at bounding box center [147, 162] width 77 height 12
paste input "b"
type input "balance up convenience"
click at [342, 91] on div "The terminals have a function of 5 temper resistant to credit fraud. Profession…" at bounding box center [227, 151] width 397 height 120
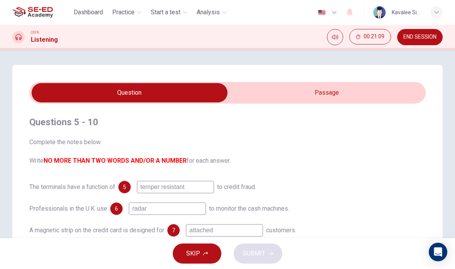
scroll to position [0, 0]
click at [348, 95] on input "checkbox" at bounding box center [129, 92] width 595 height 19
checkbox input "true"
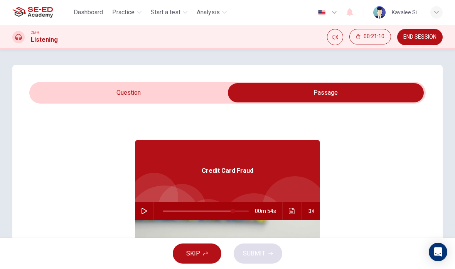
click at [293, 211] on icon "Click to see the audio transcription" at bounding box center [292, 211] width 6 height 6
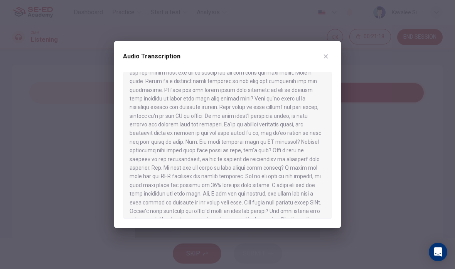
scroll to position [270, 0]
click at [393, 134] on div at bounding box center [227, 134] width 455 height 269
type input "81"
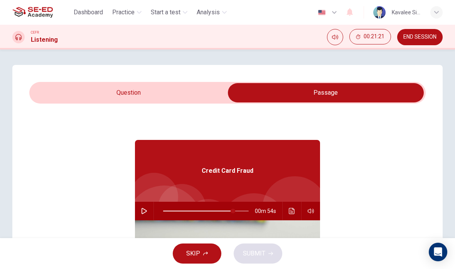
click at [190, 87] on input "checkbox" at bounding box center [326, 92] width 595 height 19
checkbox input "false"
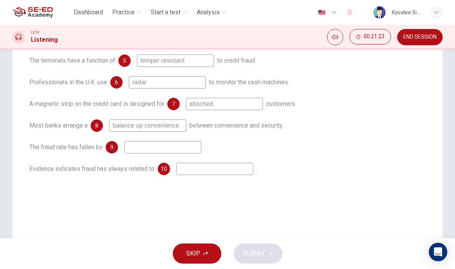
scroll to position [125, 0]
click at [186, 123] on input "balance up convenience" at bounding box center [147, 126] width 77 height 12
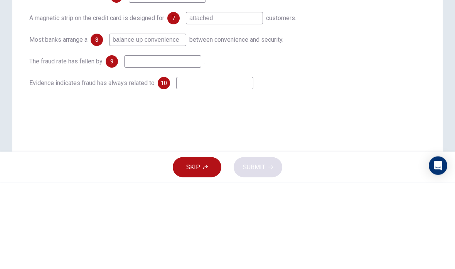
click at [182, 120] on input "balance up convenience" at bounding box center [147, 126] width 77 height 12
type input "balance up"
click at [338, 120] on div "Most banks arrange a 8 balance up between convenience and security." at bounding box center [227, 126] width 397 height 12
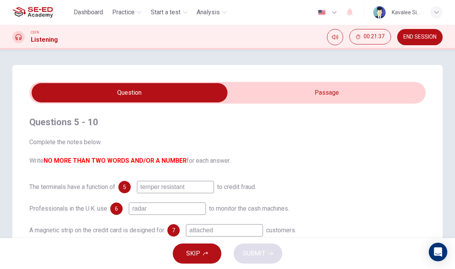
scroll to position [0, 0]
click at [325, 93] on input "checkbox" at bounding box center [129, 92] width 595 height 19
checkbox input "true"
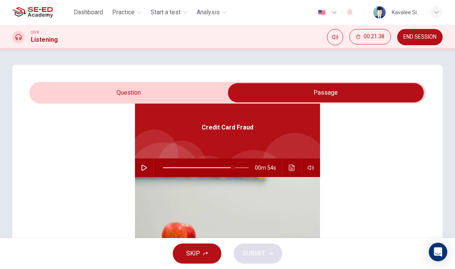
scroll to position [43, 0]
click at [292, 166] on icon "Click to see the audio transcription" at bounding box center [292, 167] width 6 height 6
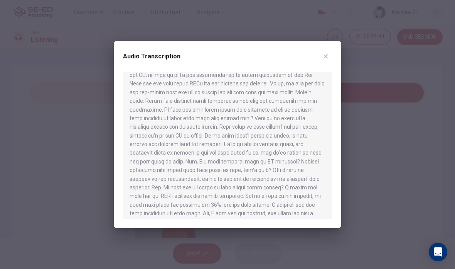
scroll to position [250, 0]
click at [86, 147] on div at bounding box center [227, 134] width 455 height 269
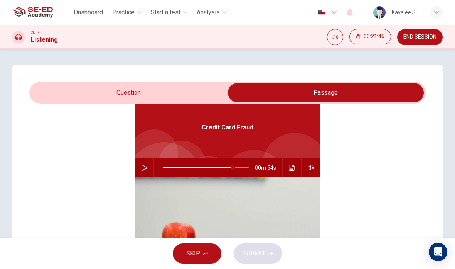
click at [92, 189] on div "Credit Card Fraud 00m 54s" at bounding box center [227, 209] width 397 height 298
click at [150, 168] on button "button" at bounding box center [144, 167] width 12 height 19
click at [292, 173] on button "Click to see the audio transcription" at bounding box center [292, 167] width 12 height 19
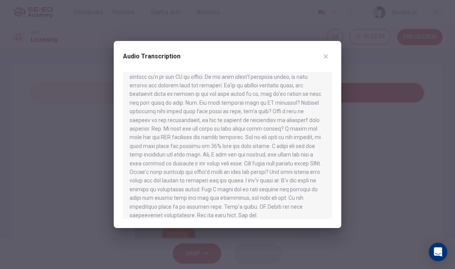
scroll to position [308, 0]
click at [328, 62] on button "button" at bounding box center [326, 56] width 12 height 12
type input "95"
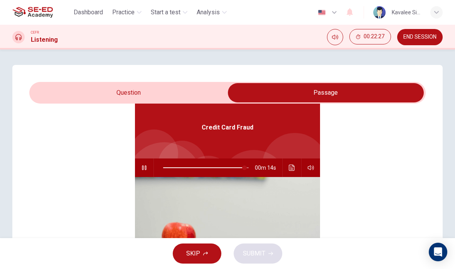
click at [177, 91] on input "checkbox" at bounding box center [326, 92] width 595 height 19
checkbox input "false"
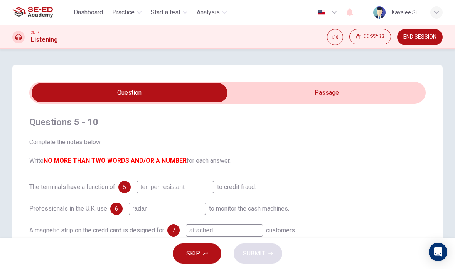
scroll to position [0, 0]
type input "98"
click at [344, 96] on input "checkbox" at bounding box center [129, 92] width 595 height 19
checkbox input "true"
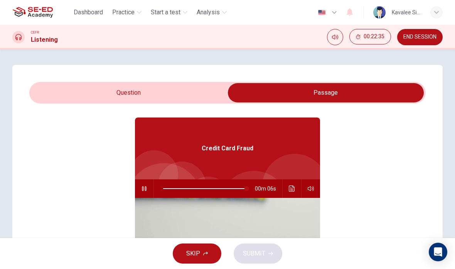
scroll to position [36, 0]
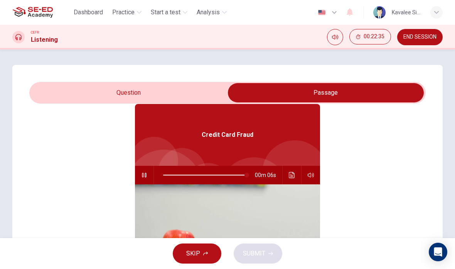
click at [292, 180] on button "Click to see the audio transcription" at bounding box center [292, 175] width 12 height 19
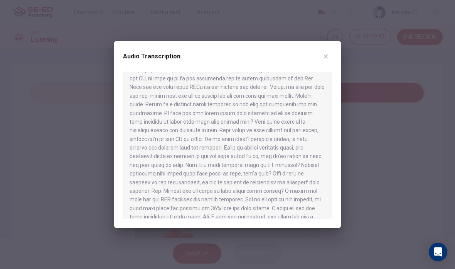
scroll to position [247, 0]
type input "0"
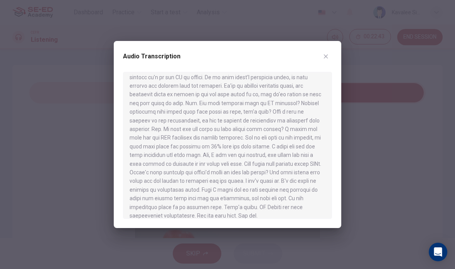
scroll to position [308, 0]
click at [335, 51] on div "Audio Transcription" at bounding box center [228, 134] width 228 height 187
click at [335, 54] on div "Audio Transcription" at bounding box center [228, 134] width 228 height 187
click at [327, 58] on icon "button" at bounding box center [326, 56] width 4 height 4
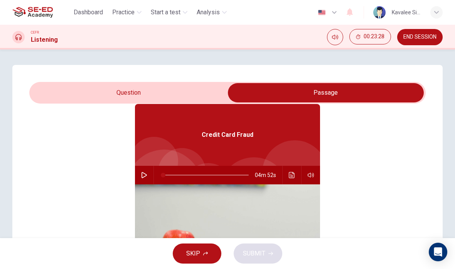
click at [182, 92] on input "checkbox" at bounding box center [326, 92] width 595 height 19
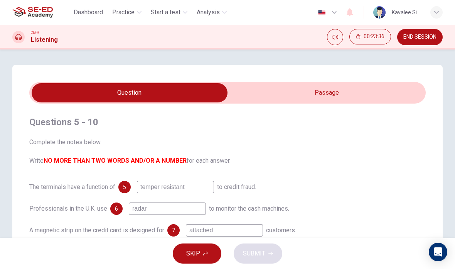
scroll to position [0, 0]
click at [340, 97] on input "checkbox" at bounding box center [129, 92] width 595 height 19
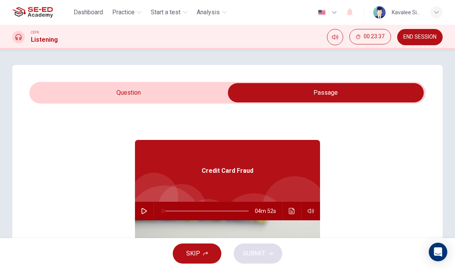
click at [296, 213] on button "Click to see the audio transcription" at bounding box center [292, 210] width 12 height 19
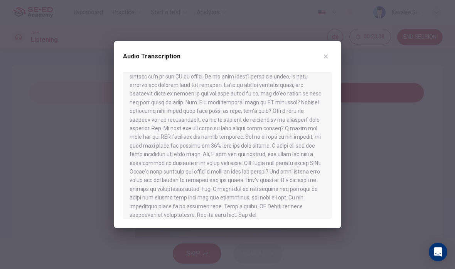
scroll to position [308, 0]
click at [378, 133] on div at bounding box center [227, 134] width 455 height 269
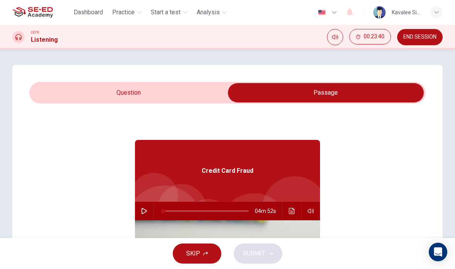
click at [129, 95] on input "checkbox" at bounding box center [326, 92] width 595 height 19
checkbox input "false"
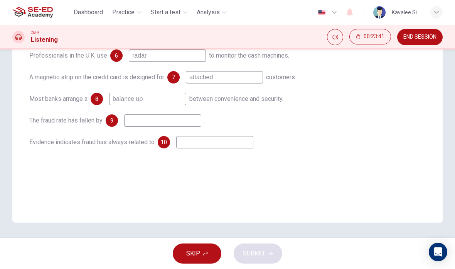
scroll to position [153, 0]
click at [186, 126] on input at bounding box center [162, 120] width 77 height 12
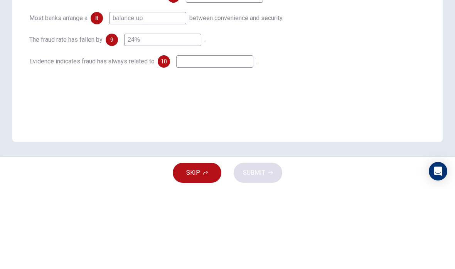
type input "24%"
click at [352, 114] on div "The fraud rate has fallen by 9 24% ." at bounding box center [227, 120] width 397 height 12
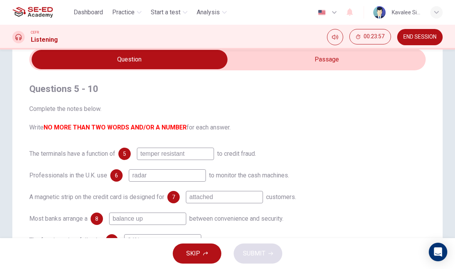
scroll to position [33, 0]
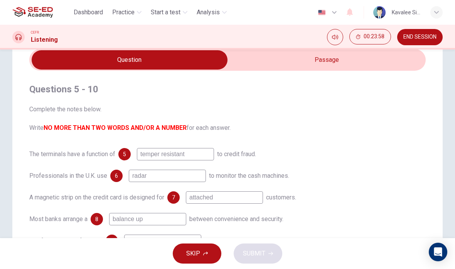
click at [356, 66] on input "checkbox" at bounding box center [129, 59] width 595 height 19
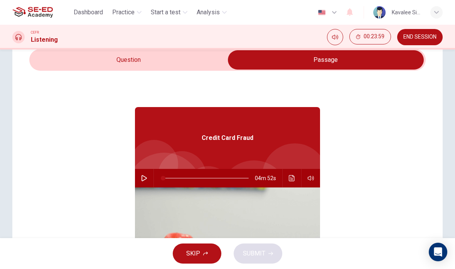
click at [290, 174] on button "Click to see the audio transcription" at bounding box center [292, 178] width 12 height 19
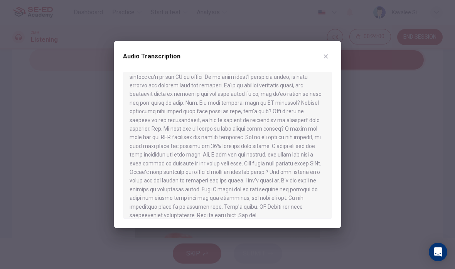
scroll to position [308, 0]
click at [374, 110] on div at bounding box center [227, 134] width 455 height 269
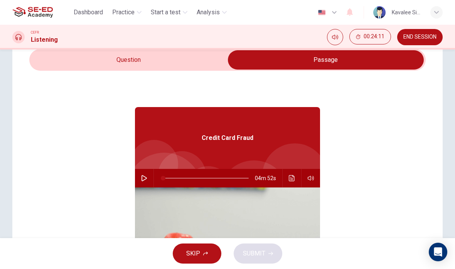
click at [186, 54] on input "checkbox" at bounding box center [326, 59] width 595 height 19
checkbox input "false"
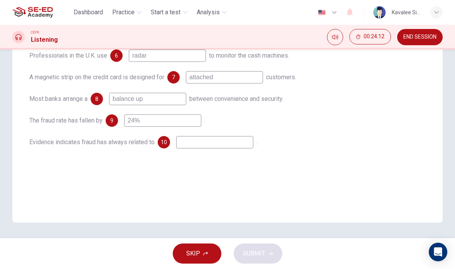
scroll to position [153, 0]
click at [230, 142] on input at bounding box center [214, 142] width 77 height 12
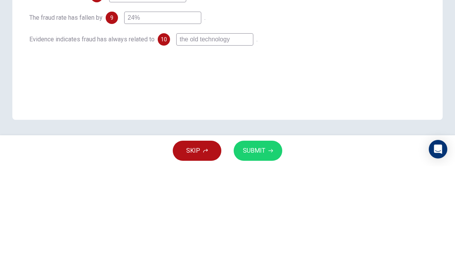
type input "the old technology"
click at [387, 56] on div "Questions 5 - 10 Complete the notes below. Write NO MORE THAN TWO WORDS AND/OR …" at bounding box center [227, 56] width 397 height 210
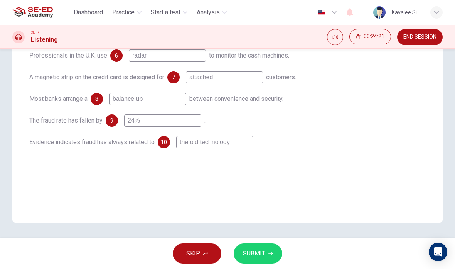
click at [261, 250] on span "SUBMIT" at bounding box center [254, 253] width 22 height 11
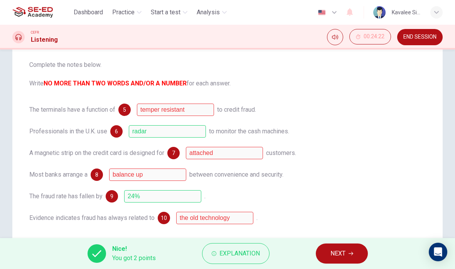
scroll to position [78, 0]
click at [259, 253] on span "Explanation" at bounding box center [240, 253] width 41 height 11
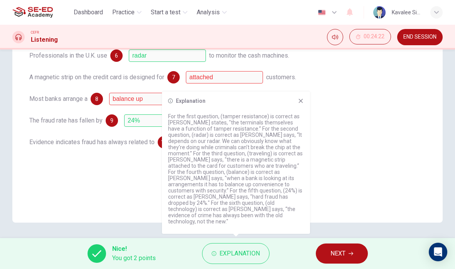
scroll to position [153, 0]
click at [303, 103] on icon at bounding box center [301, 101] width 4 height 4
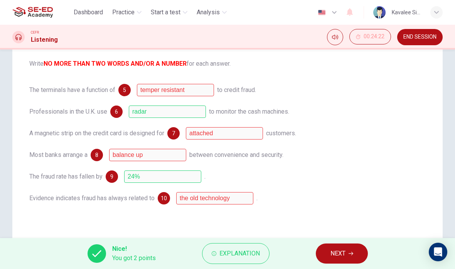
scroll to position [95, 0]
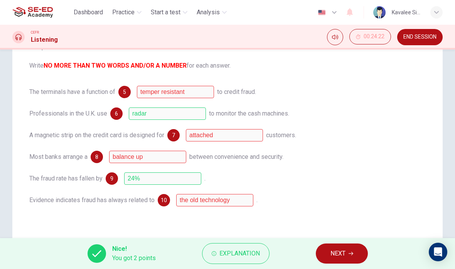
click at [243, 257] on span "Explanation" at bounding box center [240, 253] width 41 height 11
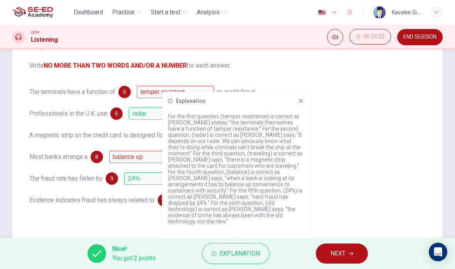
click at [303, 104] on icon at bounding box center [301, 101] width 6 height 6
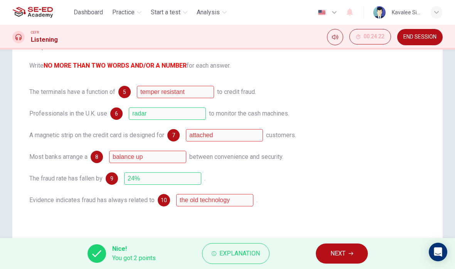
click at [309, 113] on div "Professionals in the U.K. use 6 radar to monitor the cash machines." at bounding box center [227, 113] width 397 height 12
click at [195, 103] on div "The terminals have a function of 5 temper resistant to credit fraud. Profession…" at bounding box center [227, 146] width 397 height 120
click at [347, 252] on button "NEXT" at bounding box center [342, 253] width 52 height 20
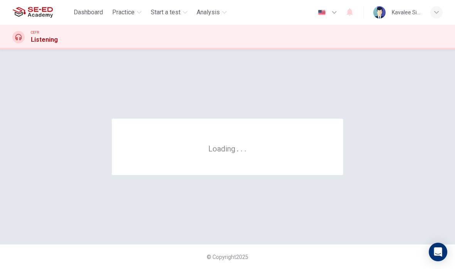
scroll to position [0, 0]
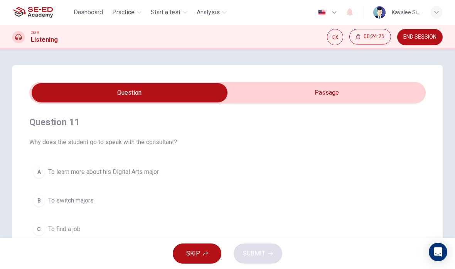
click at [358, 98] on input "checkbox" at bounding box center [129, 92] width 595 height 19
checkbox input "true"
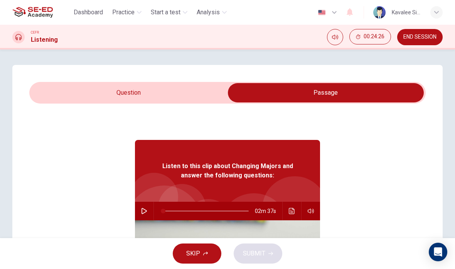
click at [147, 215] on button "button" at bounding box center [144, 210] width 12 height 19
type input "0"
click at [191, 98] on input "checkbox" at bounding box center [326, 92] width 595 height 19
checkbox input "false"
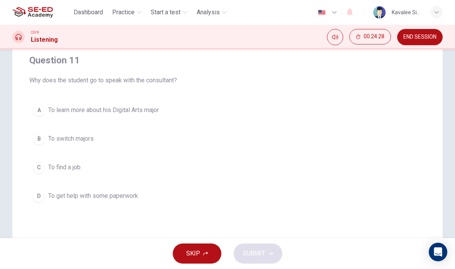
scroll to position [61, 0]
click at [72, 139] on span "To switch majors" at bounding box center [71, 139] width 46 height 9
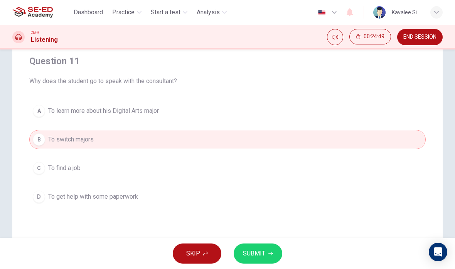
click at [266, 254] on button "SUBMIT" at bounding box center [258, 253] width 49 height 20
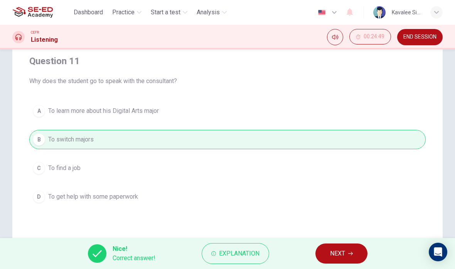
click at [345, 248] on span "NEXT" at bounding box center [337, 253] width 15 height 11
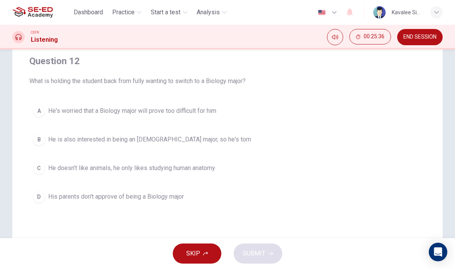
click at [85, 196] on span "His parents don't approve of being a Biology major" at bounding box center [116, 196] width 136 height 9
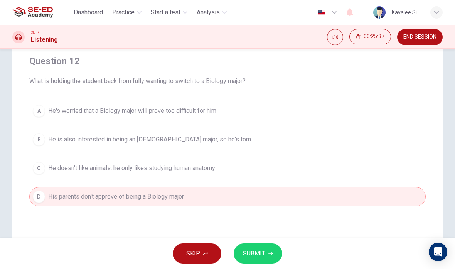
click at [251, 250] on span "SUBMIT" at bounding box center [254, 253] width 22 height 11
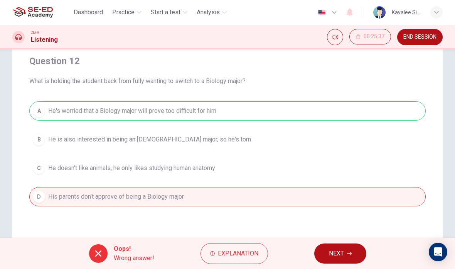
click at [340, 252] on span "NEXT" at bounding box center [336, 253] width 15 height 11
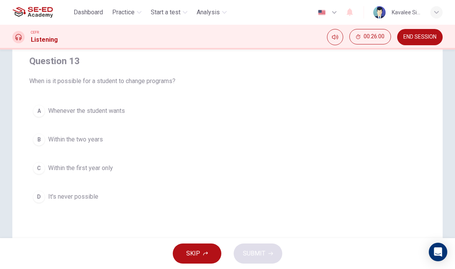
type input "66"
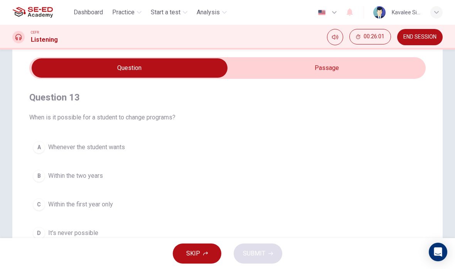
scroll to position [18, 0]
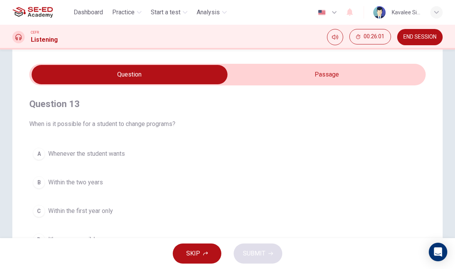
click at [321, 84] on input "checkbox" at bounding box center [129, 74] width 595 height 19
checkbox input "true"
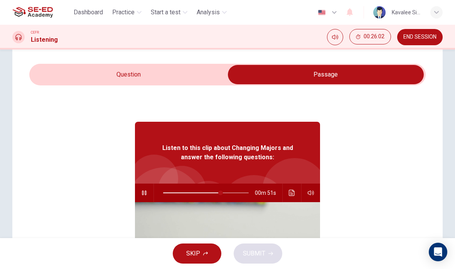
click at [147, 193] on button "button" at bounding box center [144, 192] width 12 height 19
click at [294, 190] on icon "Click to see the audio transcription" at bounding box center [292, 192] width 6 height 6
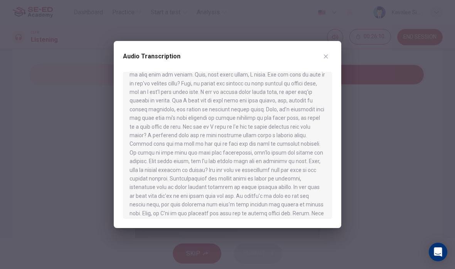
scroll to position [99, 0]
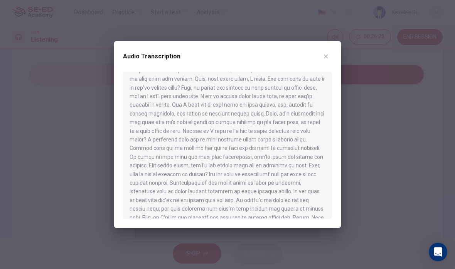
click at [321, 63] on div "Audio Transcription" at bounding box center [227, 61] width 209 height 22
click at [323, 58] on icon "button" at bounding box center [326, 56] width 6 height 6
type input "68"
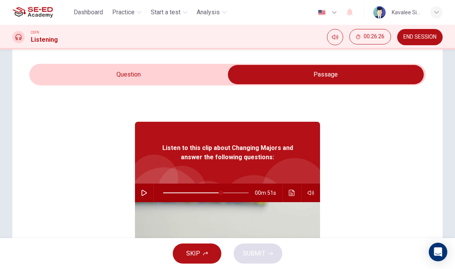
click at [173, 72] on input "checkbox" at bounding box center [326, 74] width 595 height 19
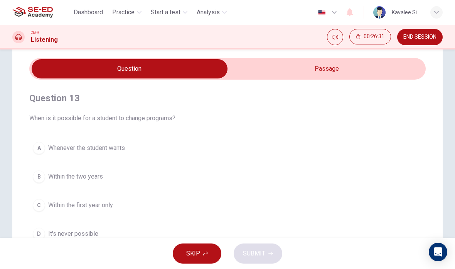
scroll to position [24, 0]
click at [344, 64] on input "checkbox" at bounding box center [129, 68] width 595 height 19
checkbox input "true"
type input "68"
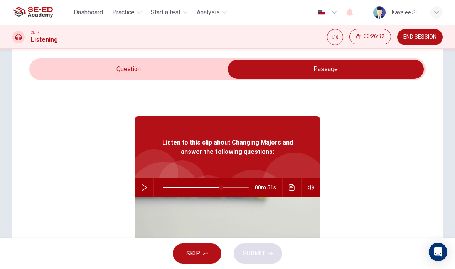
click at [204, 74] on input "checkbox" at bounding box center [326, 68] width 595 height 19
checkbox input "false"
type input "68"
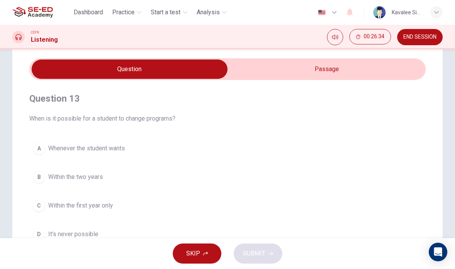
click at [322, 68] on input "checkbox" at bounding box center [129, 68] width 595 height 19
checkbox input "true"
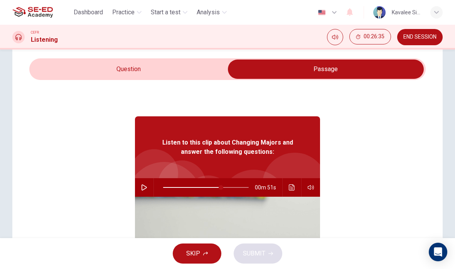
click at [292, 189] on icon "Click to see the audio transcription" at bounding box center [292, 187] width 6 height 6
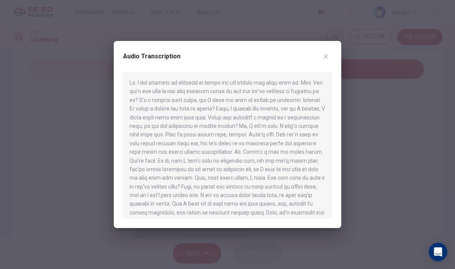
click at [331, 57] on button "button" at bounding box center [326, 56] width 12 height 12
type input "68"
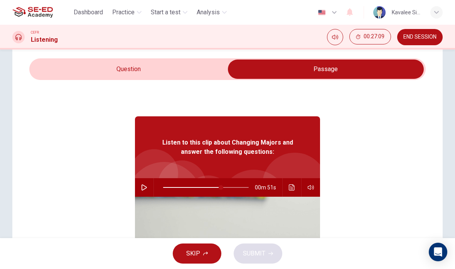
click at [174, 73] on input "checkbox" at bounding box center [326, 68] width 595 height 19
checkbox input "false"
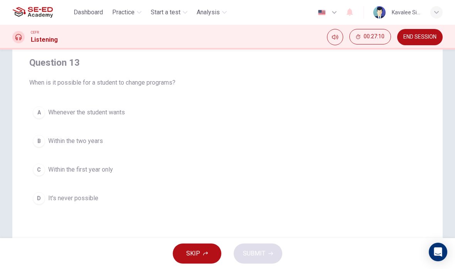
scroll to position [60, 0]
click at [100, 167] on span "Within the first year only" at bounding box center [80, 168] width 65 height 9
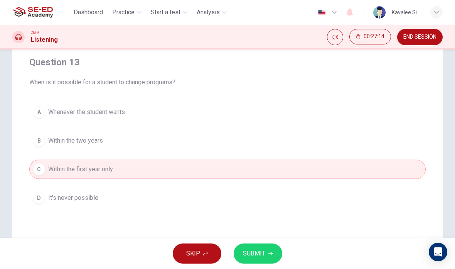
click at [261, 246] on button "SUBMIT" at bounding box center [258, 253] width 49 height 20
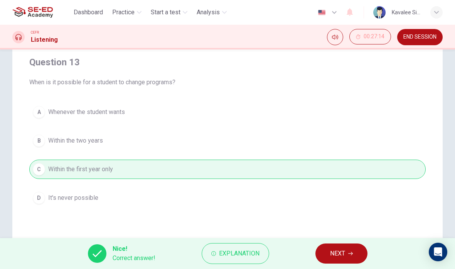
click at [342, 245] on button "NEXT" at bounding box center [342, 253] width 52 height 20
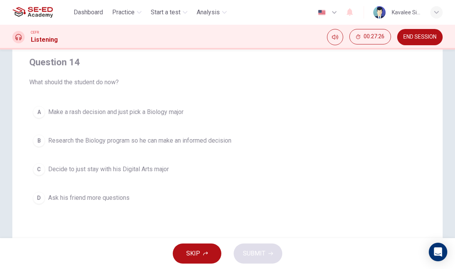
click at [222, 145] on span "Research the Biology program so he can make an informed decision" at bounding box center [139, 140] width 183 height 9
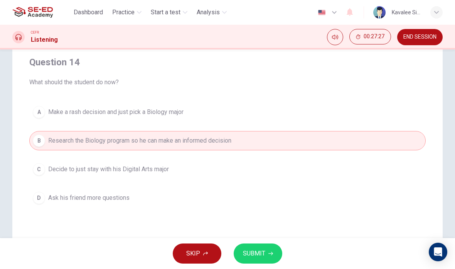
click at [267, 255] on button "SUBMIT" at bounding box center [258, 253] width 49 height 20
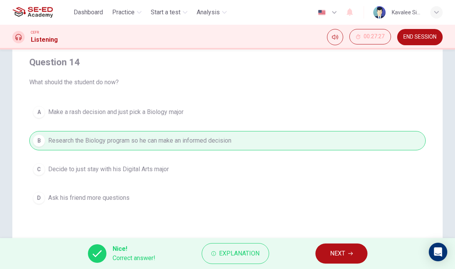
click at [343, 252] on span "NEXT" at bounding box center [337, 253] width 15 height 11
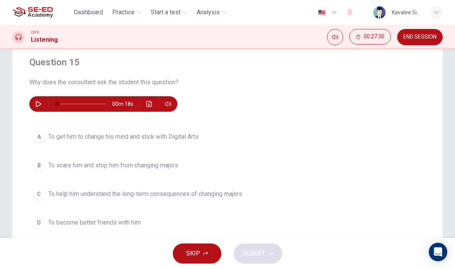
click at [30, 104] on div "00m 18s" at bounding box center [103, 103] width 148 height 15
click at [37, 106] on icon "button" at bounding box center [39, 104] width 6 height 6
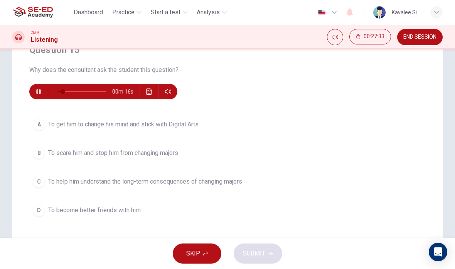
scroll to position [71, 0]
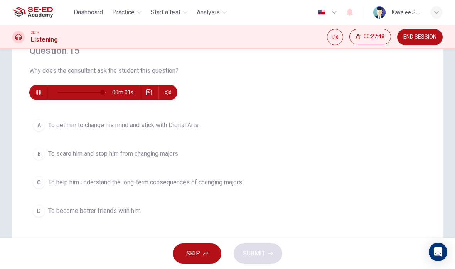
click at [231, 178] on span "To help him understand the long-term consequences of changing majors" at bounding box center [145, 182] width 194 height 9
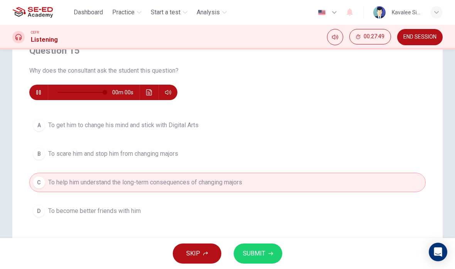
type input "0"
click at [258, 252] on span "SUBMIT" at bounding box center [254, 253] width 22 height 11
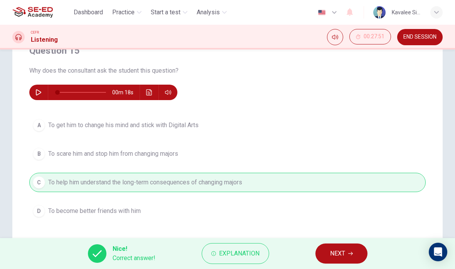
click at [344, 246] on button "NEXT" at bounding box center [342, 253] width 52 height 20
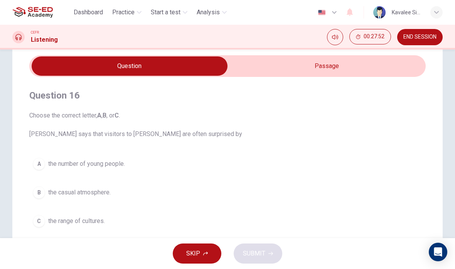
scroll to position [29, 0]
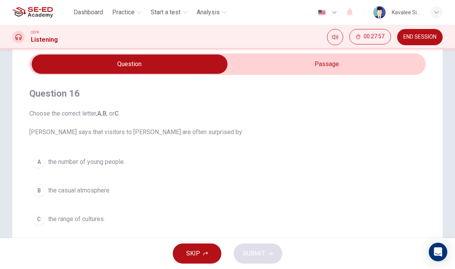
click at [284, 71] on input "checkbox" at bounding box center [129, 63] width 595 height 19
checkbox input "true"
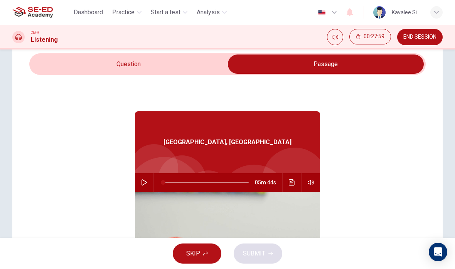
click at [144, 180] on icon "button" at bounding box center [144, 182] width 6 height 6
type input "0"
click at [190, 73] on input "checkbox" at bounding box center [326, 63] width 595 height 19
checkbox input "false"
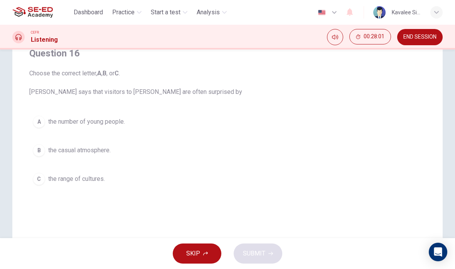
scroll to position [68, 0]
click at [99, 154] on span "the casual atmosphere." at bounding box center [79, 150] width 63 height 9
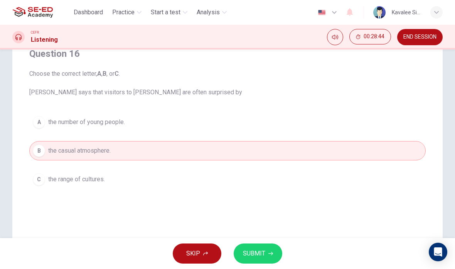
click at [267, 256] on button "SUBMIT" at bounding box center [258, 253] width 49 height 20
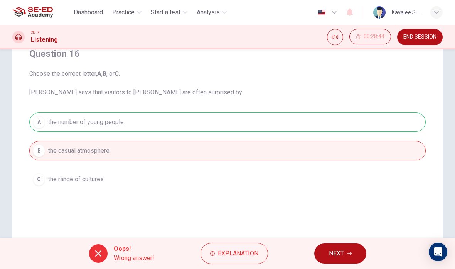
click at [345, 253] on button "NEXT" at bounding box center [341, 253] width 52 height 20
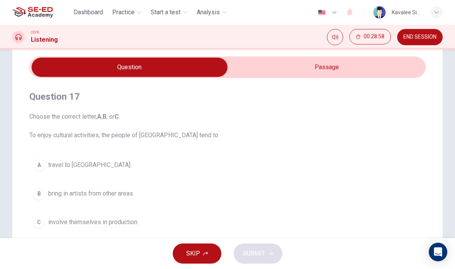
scroll to position [25, 0]
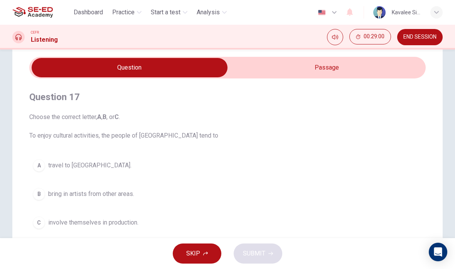
type input "19"
click at [328, 69] on input "checkbox" at bounding box center [129, 67] width 595 height 19
checkbox input "true"
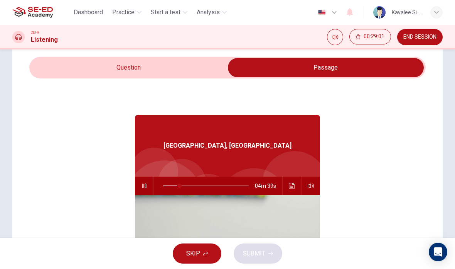
click at [287, 186] on button "Click to see the audio transcription" at bounding box center [292, 185] width 12 height 19
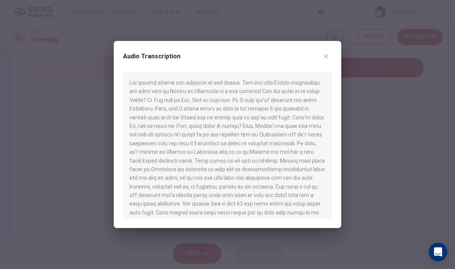
click at [330, 55] on button "button" at bounding box center [326, 56] width 12 height 12
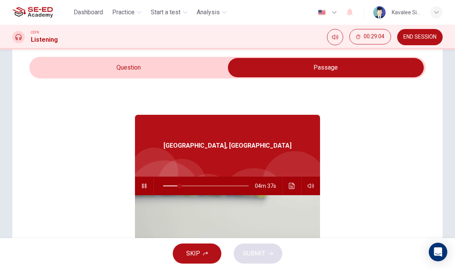
type input "20"
click at [194, 69] on input "checkbox" at bounding box center [326, 67] width 595 height 19
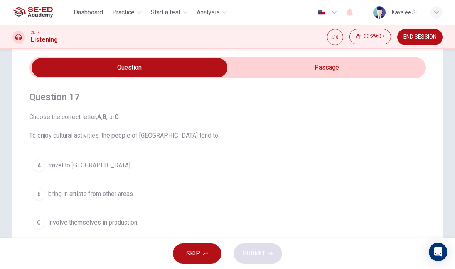
scroll to position [41, 0]
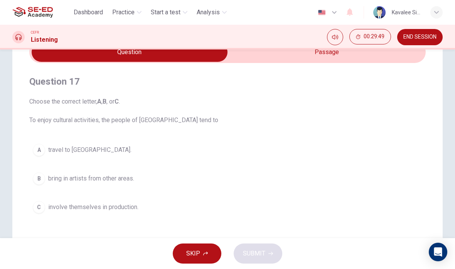
click at [120, 214] on button "C involve themselves in production." at bounding box center [227, 206] width 397 height 19
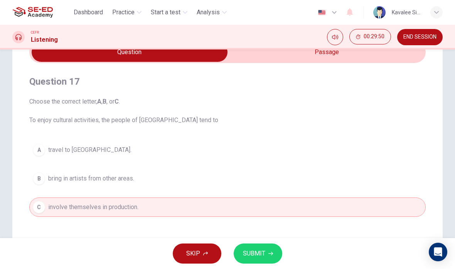
click at [278, 252] on button "SUBMIT" at bounding box center [258, 253] width 49 height 20
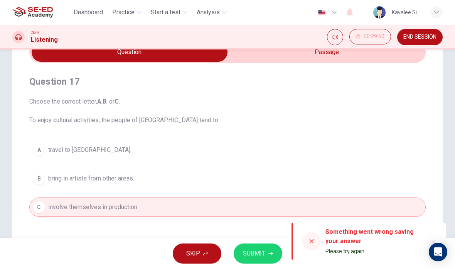
click at [259, 249] on span "SUBMIT" at bounding box center [254, 253] width 22 height 11
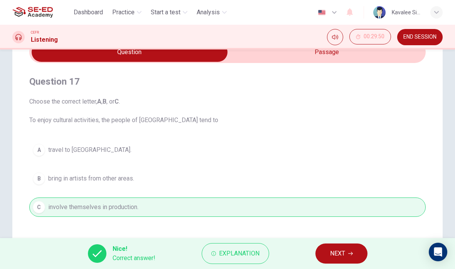
click at [343, 246] on button "NEXT" at bounding box center [342, 253] width 52 height 20
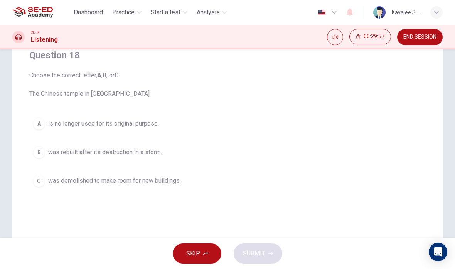
scroll to position [67, 0]
click at [146, 148] on span "was rebuilt after its destruction in a storm." at bounding box center [105, 151] width 114 height 9
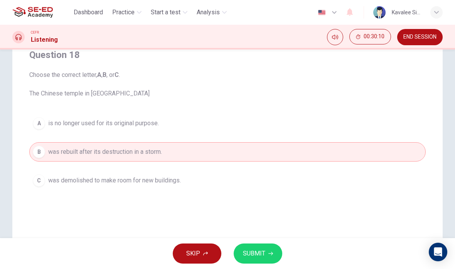
click at [262, 251] on span "SUBMIT" at bounding box center [254, 253] width 22 height 11
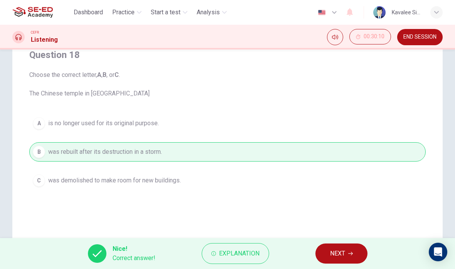
click at [343, 252] on span "NEXT" at bounding box center [337, 253] width 15 height 11
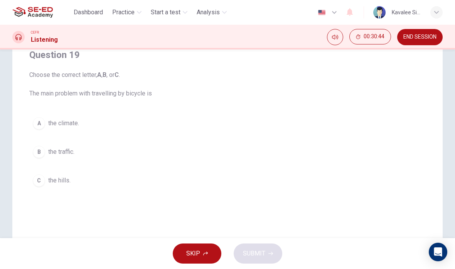
click at [355, 168] on div "A the climate. B the traffic. C the hills." at bounding box center [227, 151] width 397 height 76
click at [66, 184] on span "the hills." at bounding box center [59, 180] width 22 height 9
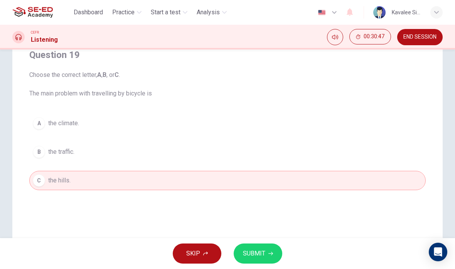
click at [260, 248] on span "SUBMIT" at bounding box center [254, 253] width 22 height 11
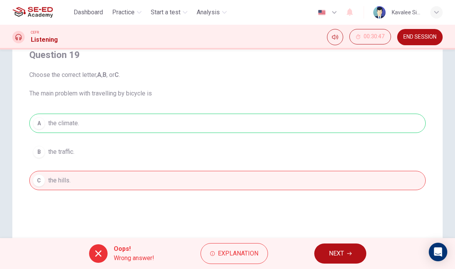
click at [343, 250] on span "NEXT" at bounding box center [336, 253] width 15 height 11
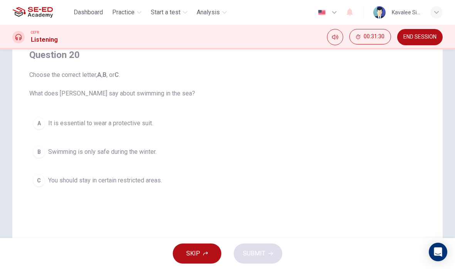
click at [144, 178] on span "You should stay in certain restricted areas." at bounding box center [105, 180] width 114 height 9
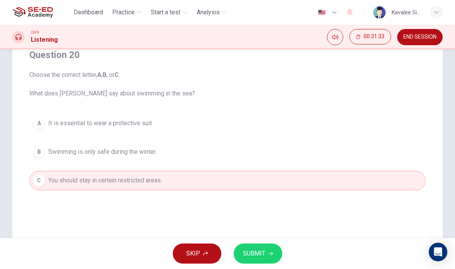
click at [270, 255] on icon "button" at bounding box center [271, 253] width 5 height 5
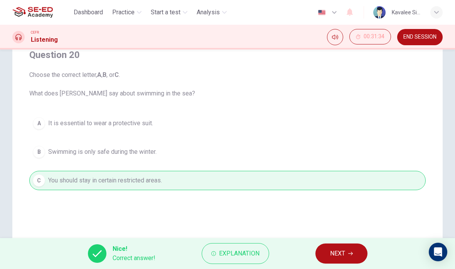
click at [343, 254] on span "NEXT" at bounding box center [337, 253] width 15 height 11
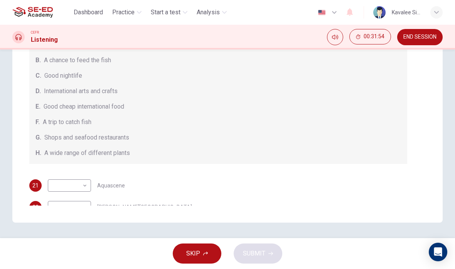
scroll to position [0, 0]
click at [406, 144] on div "A. A flower market B. A chance to feed the fish C. Good nightlife D. Internatio…" at bounding box center [218, 96] width 378 height 136
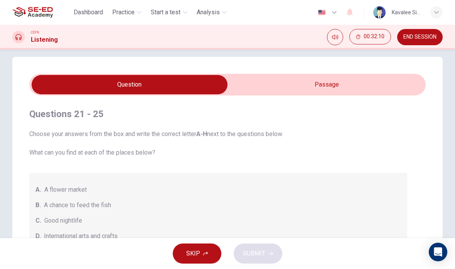
scroll to position [7, 0]
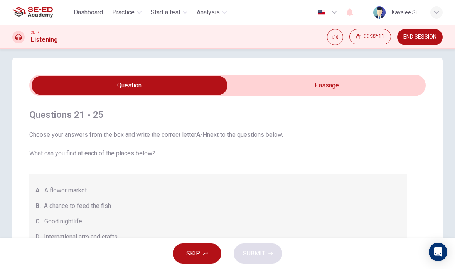
click at [388, 76] on input "checkbox" at bounding box center [129, 85] width 595 height 19
checkbox input "true"
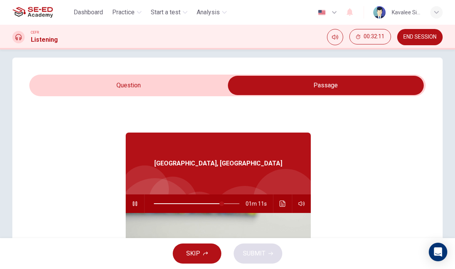
type input "79"
click at [196, 93] on input "checkbox" at bounding box center [326, 85] width 595 height 19
checkbox input "false"
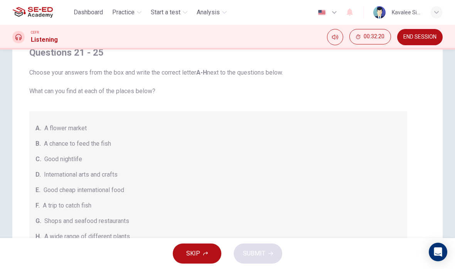
scroll to position [0, 0]
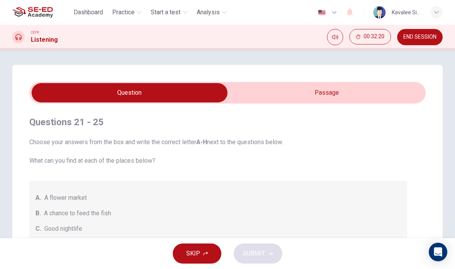
type input "82"
click at [357, 85] on input "checkbox" at bounding box center [129, 92] width 595 height 19
checkbox input "true"
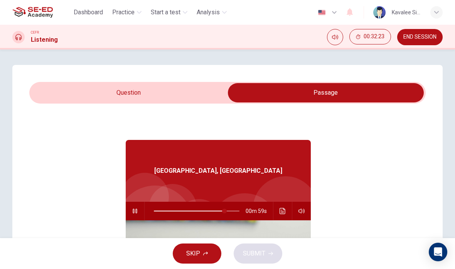
click at [281, 212] on icon "Click to see the audio transcription" at bounding box center [283, 211] width 6 height 6
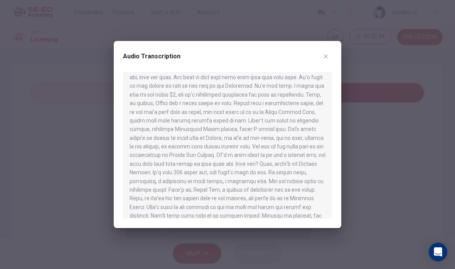
scroll to position [401, 0]
click at [328, 57] on icon "button" at bounding box center [326, 56] width 6 height 6
type input "84"
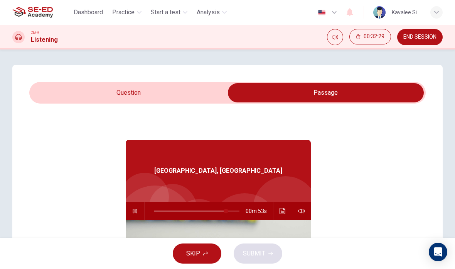
click at [182, 97] on input "checkbox" at bounding box center [326, 92] width 595 height 19
checkbox input "false"
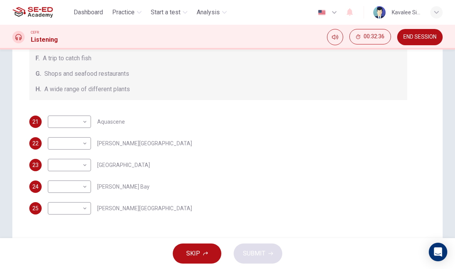
scroll to position [85, 0]
click at [88, 161] on body "This site uses cookies, as explained in our Privacy Policy . If you agree to th…" at bounding box center [227, 134] width 455 height 269
click at [215, 136] on div at bounding box center [227, 134] width 455 height 269
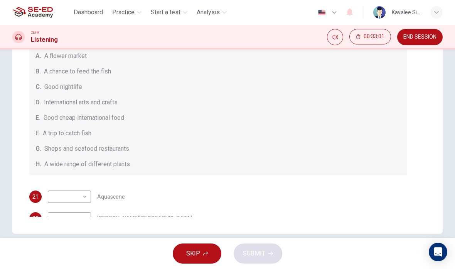
scroll to position [142, 0]
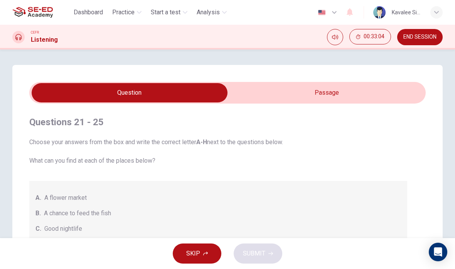
type input "95"
click at [306, 93] on input "checkbox" at bounding box center [129, 92] width 595 height 19
checkbox input "true"
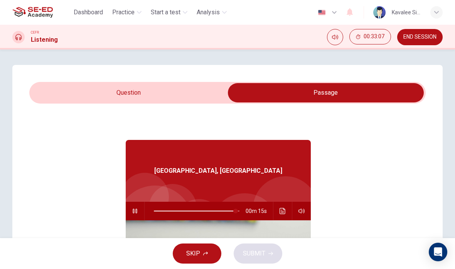
click at [279, 208] on button "Click to see the audio transcription" at bounding box center [283, 210] width 12 height 19
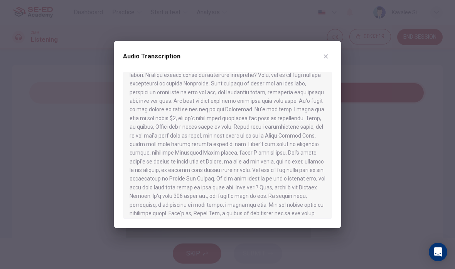
scroll to position [379, 0]
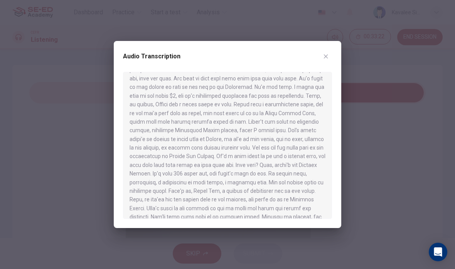
type input "0"
click at [337, 54] on div "Audio Transcription" at bounding box center [228, 134] width 228 height 187
click at [325, 62] on button "button" at bounding box center [326, 56] width 12 height 12
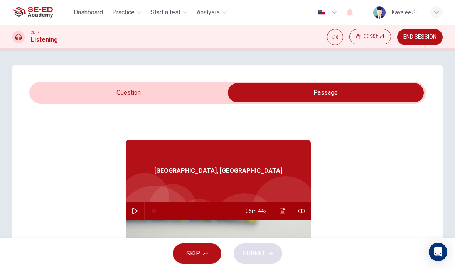
click at [171, 101] on input "checkbox" at bounding box center [326, 92] width 595 height 19
checkbox input "false"
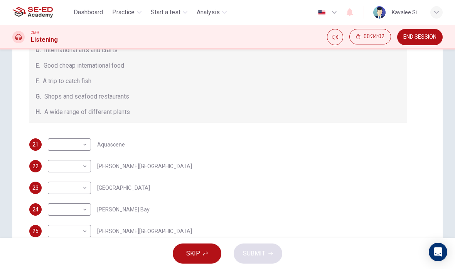
scroll to position [110, 0]
click at [88, 167] on body "This site uses cookies, as explained in our Privacy Policy . If you agree to th…" at bounding box center [227, 134] width 455 height 269
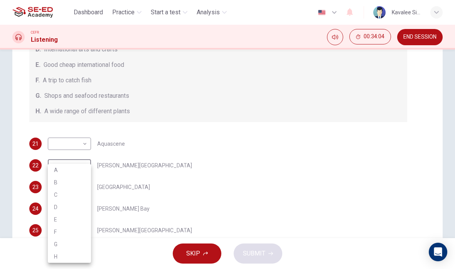
click at [67, 217] on li "E" at bounding box center [69, 219] width 43 height 12
type input "E"
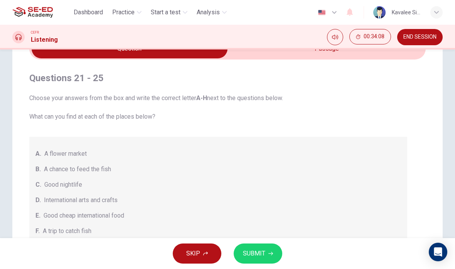
scroll to position [39, 0]
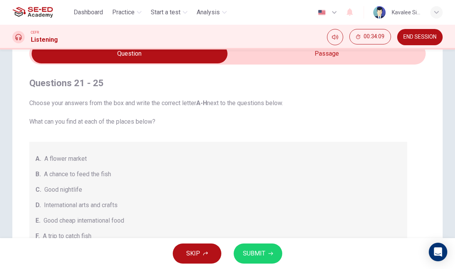
click at [326, 63] on input "checkbox" at bounding box center [129, 53] width 595 height 19
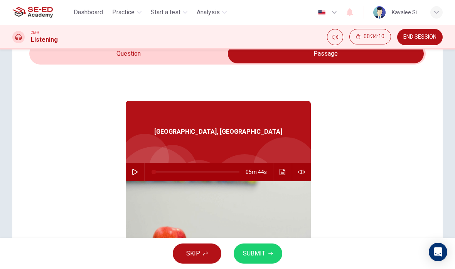
click at [286, 174] on icon "Click to see the audio transcription" at bounding box center [283, 172] width 6 height 6
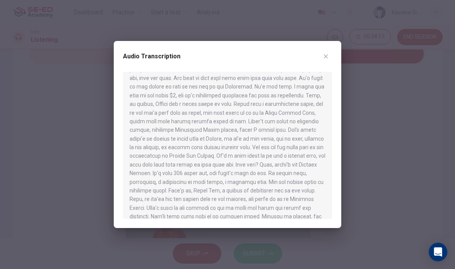
scroll to position [401, 0]
click at [327, 56] on icon "button" at bounding box center [326, 56] width 6 height 6
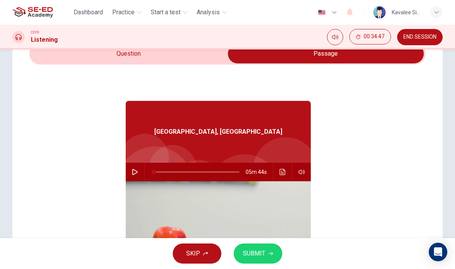
click at [194, 54] on input "checkbox" at bounding box center [326, 53] width 595 height 19
checkbox input "false"
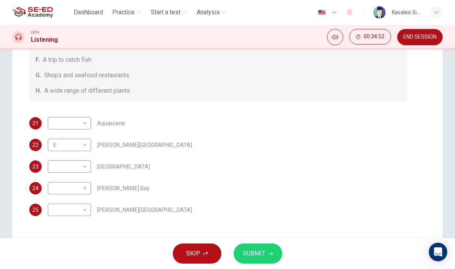
scroll to position [130, 0]
click at [86, 167] on body "This site uses cookies, as explained in our Privacy Policy . If you agree to th…" at bounding box center [227, 134] width 455 height 269
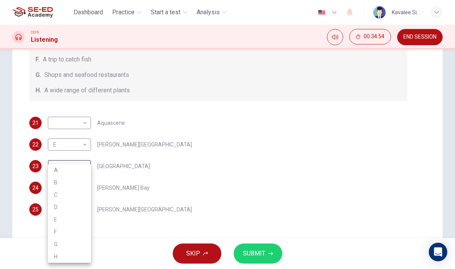
click at [68, 243] on li "G" at bounding box center [69, 244] width 43 height 12
type input "G"
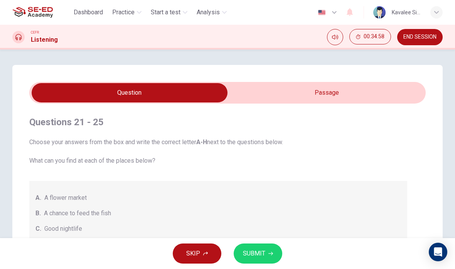
scroll to position [0, 0]
click at [332, 88] on input "checkbox" at bounding box center [129, 92] width 595 height 19
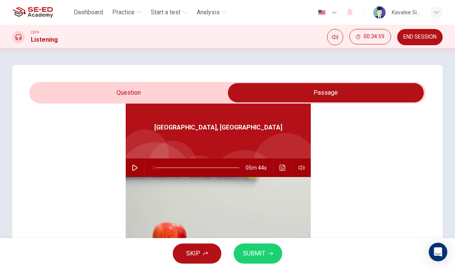
scroll to position [43, 0]
click at [282, 168] on icon "Click to see the audio transcription" at bounding box center [283, 167] width 6 height 6
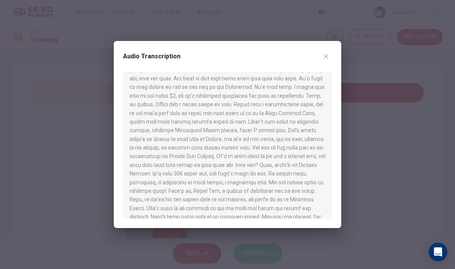
scroll to position [401, 0]
click at [328, 57] on icon "button" at bounding box center [326, 56] width 4 height 4
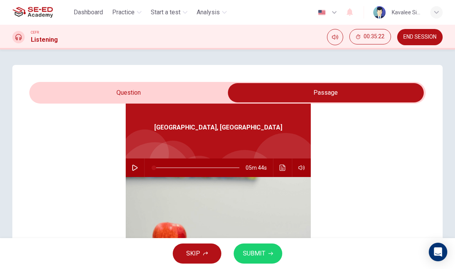
click at [169, 90] on input "checkbox" at bounding box center [326, 92] width 595 height 19
checkbox input "false"
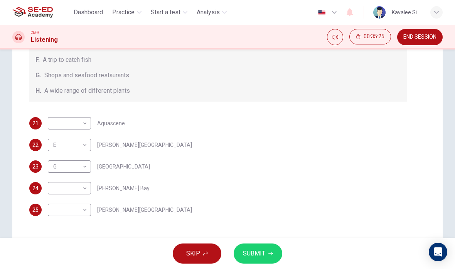
scroll to position [132, 0]
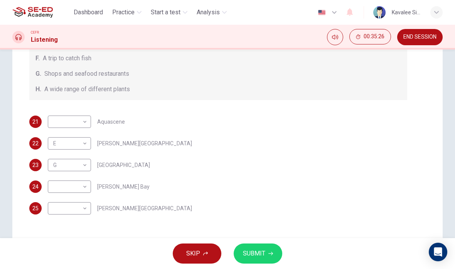
click at [86, 190] on body "This site uses cookies, as explained in our Privacy Policy . If you agree to th…" at bounding box center [227, 134] width 455 height 269
click at [73, 172] on li "A" at bounding box center [69, 170] width 43 height 12
type input "A"
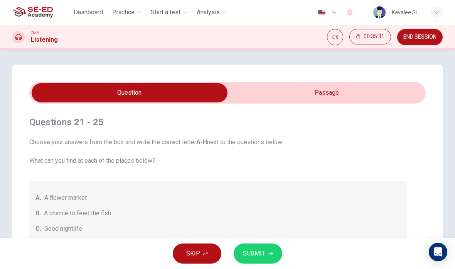
scroll to position [0, 0]
click at [339, 90] on input "checkbox" at bounding box center [129, 92] width 595 height 19
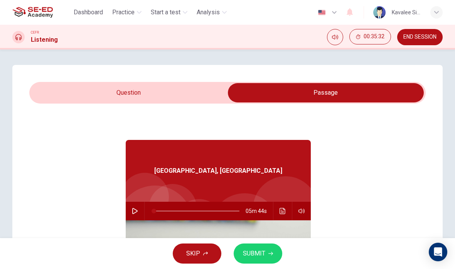
click at [281, 208] on icon "Click to see the audio transcription" at bounding box center [283, 211] width 6 height 6
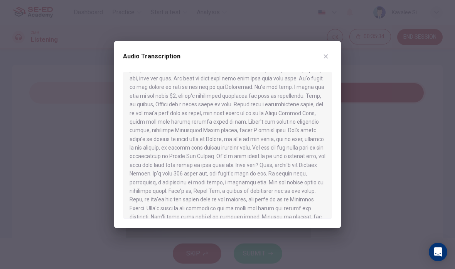
scroll to position [401, 0]
click at [330, 53] on button "button" at bounding box center [326, 56] width 12 height 12
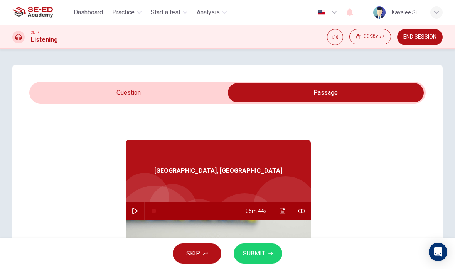
click at [188, 91] on input "checkbox" at bounding box center [326, 92] width 595 height 19
checkbox input "false"
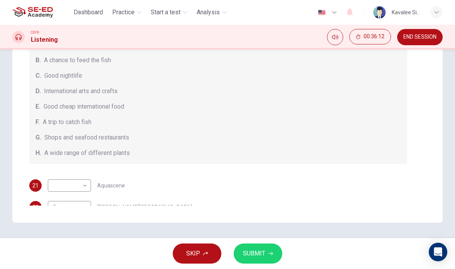
scroll to position [153, 0]
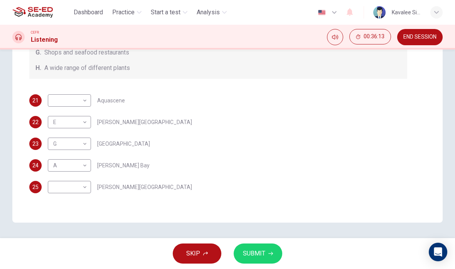
click at [86, 188] on body "This site uses cookies, as explained in our Privacy Policy . If you agree to th…" at bounding box center [227, 134] width 455 height 269
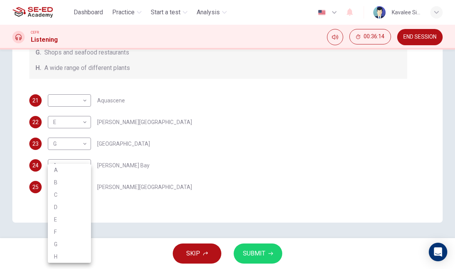
click at [68, 196] on li "C" at bounding box center [69, 194] width 43 height 12
type input "C"
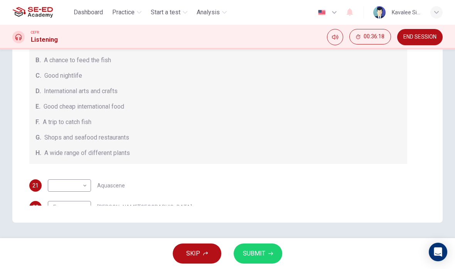
scroll to position [0, 0]
click at [88, 184] on body "This site uses cookies, as explained in our Privacy Policy . If you agree to th…" at bounding box center [227, 134] width 455 height 269
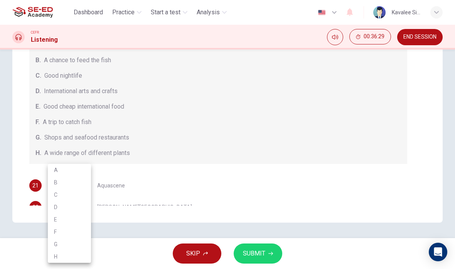
click at [66, 230] on li "F" at bounding box center [69, 231] width 43 height 12
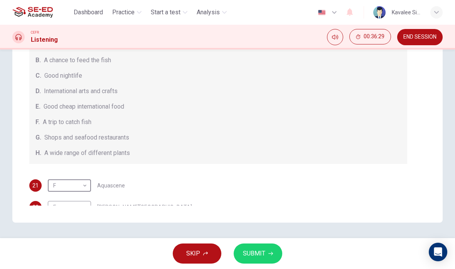
type input "F"
click at [257, 253] on span "SUBMIT" at bounding box center [254, 253] width 22 height 11
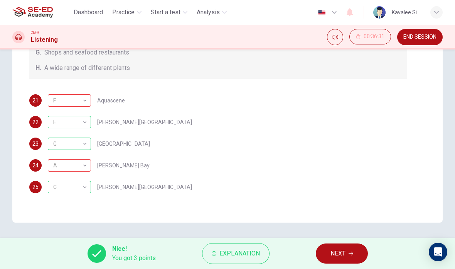
scroll to position [85, 0]
click at [255, 257] on span "Explanation" at bounding box center [240, 253] width 41 height 11
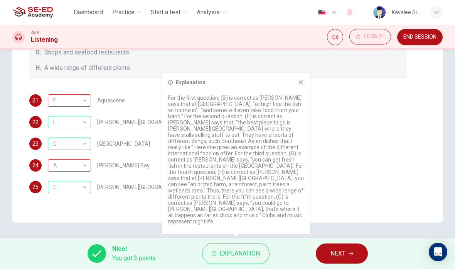
click at [343, 255] on span "NEXT" at bounding box center [338, 253] width 15 height 11
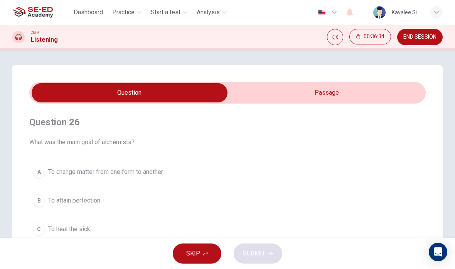
click at [413, 36] on span "END SESSION" at bounding box center [420, 37] width 33 height 6
